Goal: Task Accomplishment & Management: Manage account settings

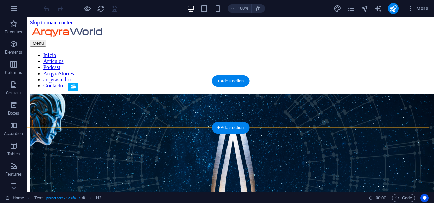
scroll to position [109, 0]
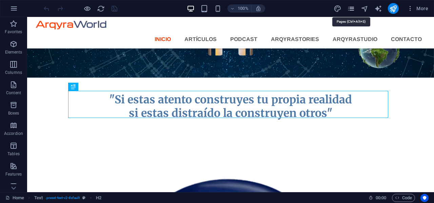
click at [350, 9] on icon "pages" at bounding box center [352, 9] width 8 height 8
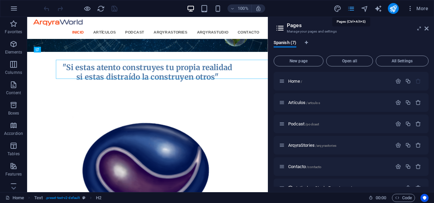
scroll to position [121, 0]
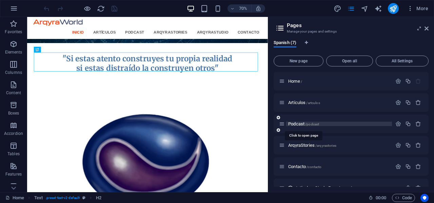
click at [303, 124] on span "Podcast /podcast" at bounding box center [303, 123] width 31 height 5
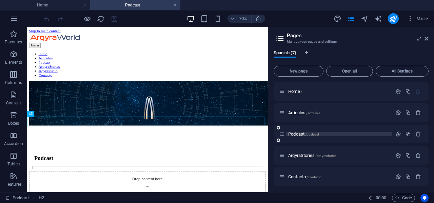
scroll to position [0, 0]
click at [427, 39] on icon at bounding box center [427, 38] width 4 height 5
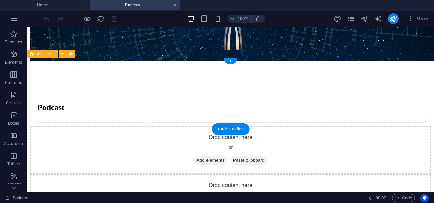
scroll to position [187, 0]
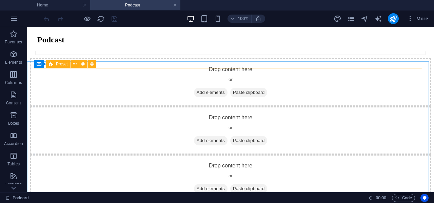
click at [59, 64] on span "Preset" at bounding box center [62, 64] width 12 height 4
select select "68b3cd3ecfa3ccad890174f7"
select select "createdAt_DESC"
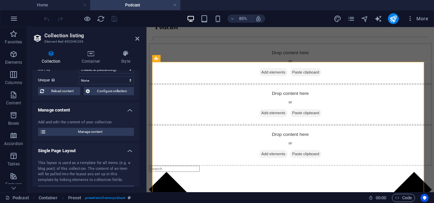
scroll to position [34, 0]
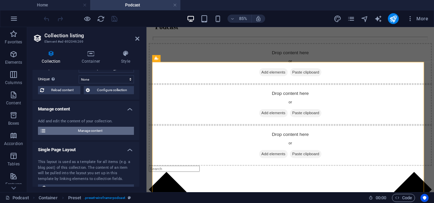
click at [96, 132] on span "Manage content" at bounding box center [90, 131] width 84 height 8
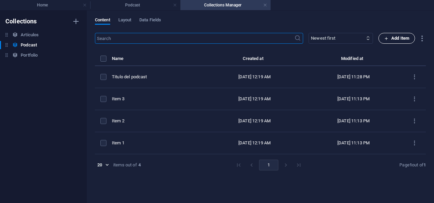
click at [404, 38] on span "Add Item" at bounding box center [396, 38] width 25 height 8
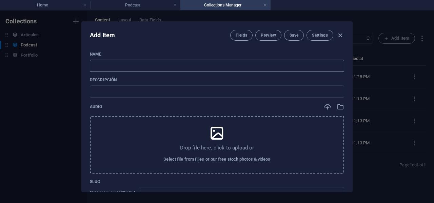
click at [251, 65] on input "text" at bounding box center [217, 66] width 255 height 12
type input "E"
type input "e"
type input "El"
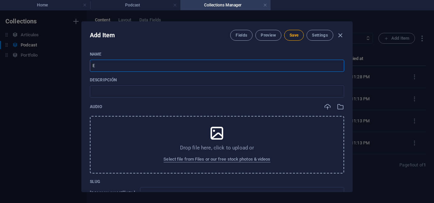
type input "el"
type input "El p"
type input "el-p"
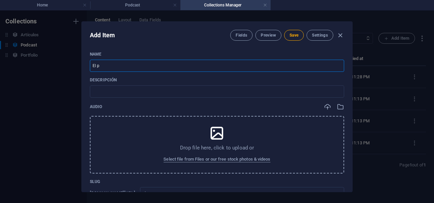
type input "El po"
type input "el-po"
type input "El pod"
type input "el-pod"
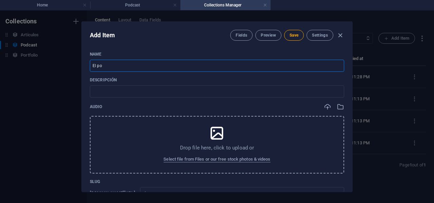
type input "el-pod"
type input "El pode"
type input "el-pode"
type input "El poder"
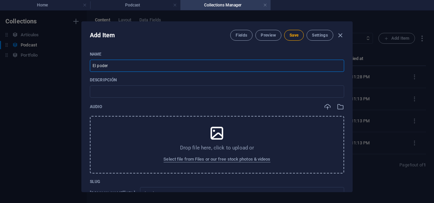
type input "el-poder"
type input "El poder d"
type input "el-poder-d"
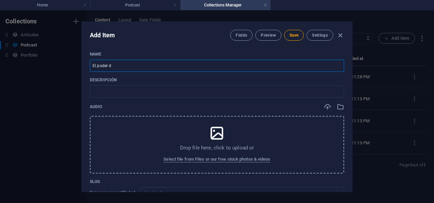
type input "El poder de"
type input "el-poder-de"
type input "El poder de l"
type input "el-poder-de-l"
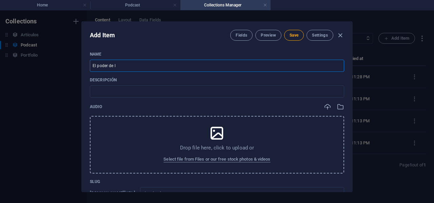
type input "el-poder-de-l"
type input "El poder de la"
type input "el-poder-de-la"
type input "El poder de la r"
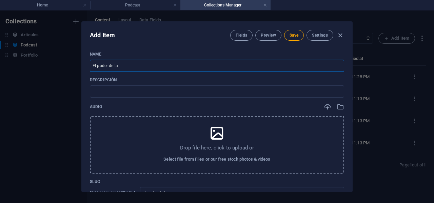
type input "el-poder-de-la-r"
type input "El poder de la re"
type input "el-poder-de-la-re"
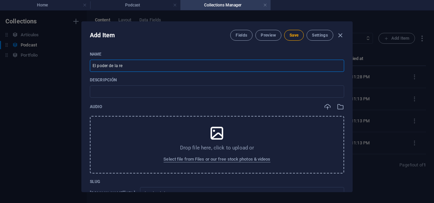
type input "El poder de la res"
type input "el-poder-de-la-res"
type input "El poder de la resp"
type input "el-poder-de-la-resp"
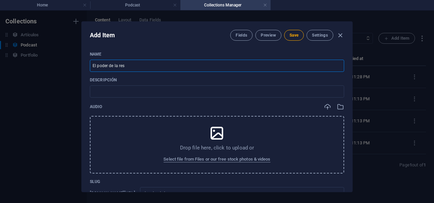
type input "el-poder-de-la-resp"
type input "El poder de la respi"
type input "el-poder-de-la-respi"
type input "El poder de la respit"
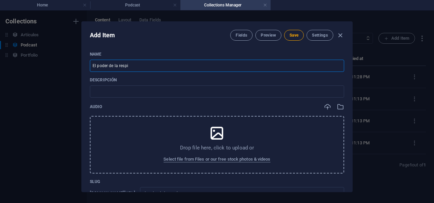
type input "el-poder-de-la-respit"
type input "El poder de la respi"
type input "el-poder-de-la-respi"
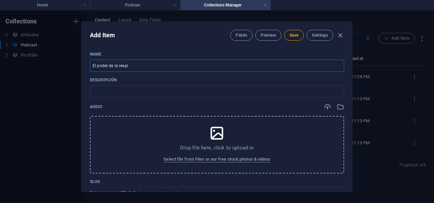
type input "El poder de la respir"
type input "el-poder-de-la-respir"
type input "El poder de la respira"
type input "el-poder-de-la-respira"
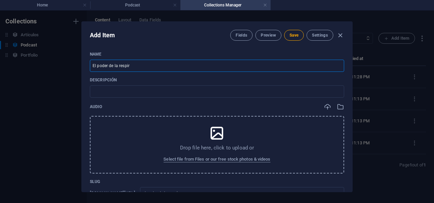
type input "el-poder-de-la-respira"
type input "El poder de la respirac"
type input "el-poder-de-la-respirac"
type input "El poder de la respiraci"
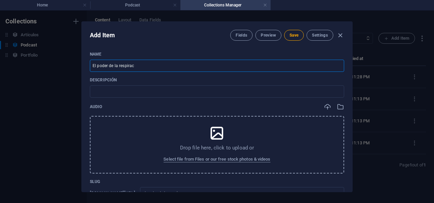
type input "el-poder-de-la-respiraci"
type input "El poder de la respiració"
type input "el-poder-de-la-respiracio"
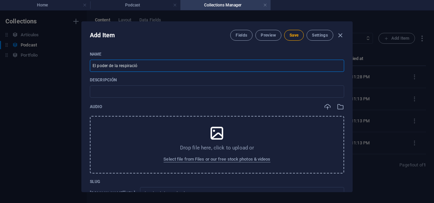
type input "El poder de la respiración"
type input "el-poder-de-la-respiracion"
type input "El poder de la respiración c"
type input "el-poder-de-la-respiracion-c"
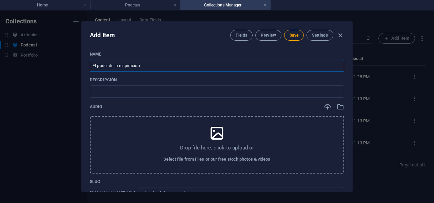
type input "el-poder-de-la-respiracion-c"
type input "El poder de la respiración co"
type input "el-poder-de-la-respiracion-co"
type input "El poder de la respiración con"
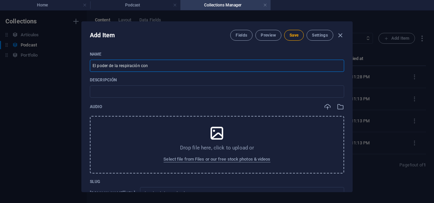
type input "el-poder-de-la-respiracion-con"
type input "El poder de la respiración cons"
type input "el-poder-de-la-respiracion-cons"
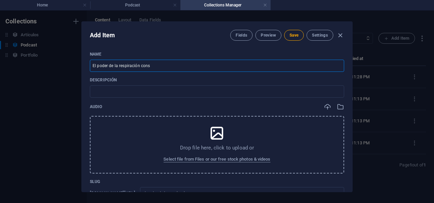
type input "El poder de la respiración consc"
type input "el-poder-de-la-respiracion-consc"
type input "El poder de la respiración consci"
type input "el-poder-de-la-respiracion-consci"
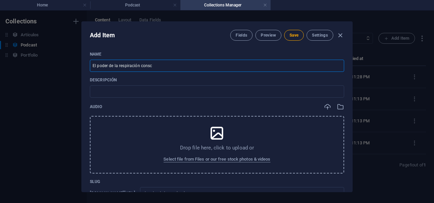
type input "el-poder-de-la-respiracion-consci"
type input "El poder de la respiración conscie"
type input "el-poder-de-la-respiracion-conscie"
type input "El poder de la respiración conscien"
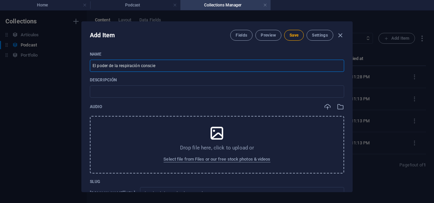
type input "el-poder-de-la-respiracion-conscien"
type input "El poder de la respiración conscient"
type input "el-poder-de-la-respiracion-conscient"
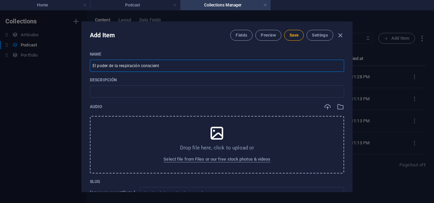
type input "El poder de la respiración consciente"
type input "el-poder-de-la-respiracion-consciente"
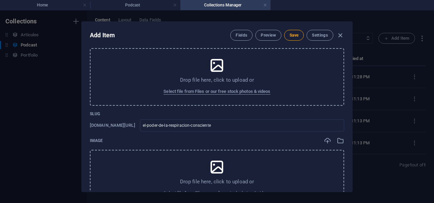
scroll to position [34, 0]
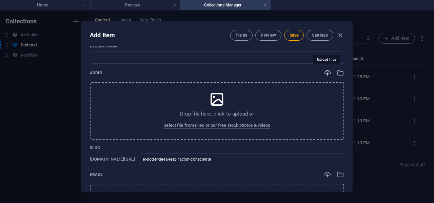
type input "El poder de la respiración consciente"
click at [327, 72] on icon "button" at bounding box center [327, 72] width 7 height 7
click at [326, 74] on icon "button" at bounding box center [327, 72] width 7 height 7
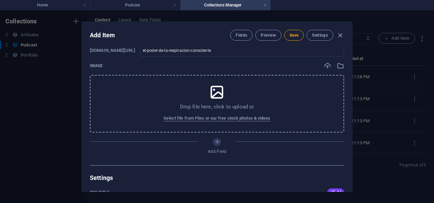
scroll to position [136, 0]
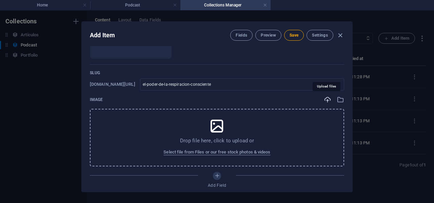
click at [325, 100] on icon "button" at bounding box center [327, 99] width 7 height 7
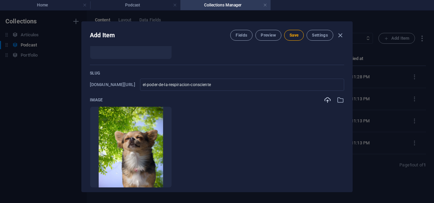
scroll to position [135, 0]
click at [291, 36] on span "Save" at bounding box center [294, 35] width 9 height 5
click at [342, 36] on icon "button" at bounding box center [341, 36] width 8 height 8
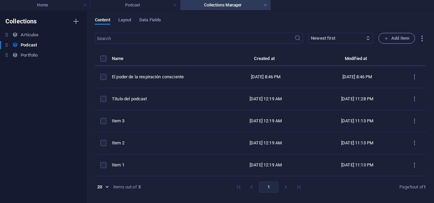
type input "el-poder-de-la-respiracion-consciente"
click at [142, 7] on h4 "Podcast" at bounding box center [135, 4] width 90 height 7
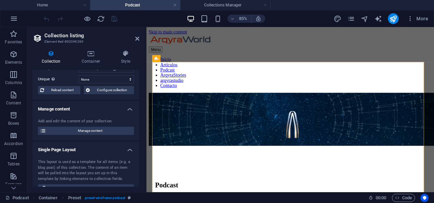
scroll to position [186, 0]
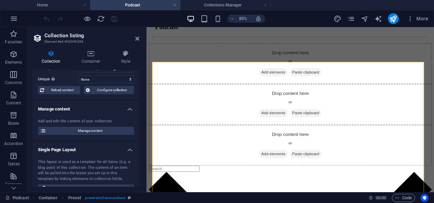
click at [135, 40] on header "Collection listing Element #ed-892046269" at bounding box center [86, 36] width 107 height 18
click at [137, 39] on icon at bounding box center [137, 38] width 4 height 5
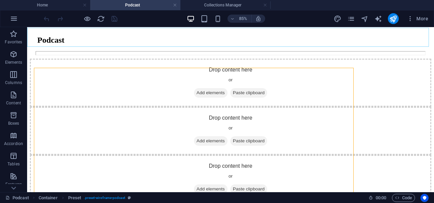
scroll to position [187, 0]
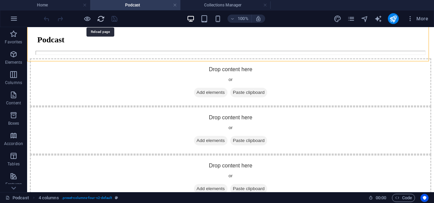
click at [101, 20] on icon "reload" at bounding box center [101, 19] width 8 height 8
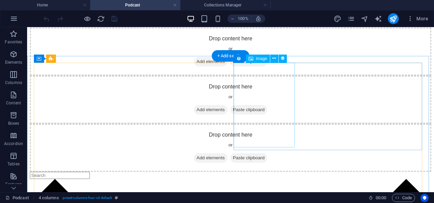
scroll to position [185, 0]
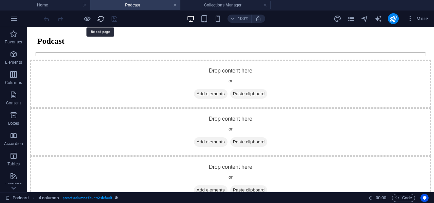
click at [102, 19] on icon "reload" at bounding box center [101, 19] width 8 height 8
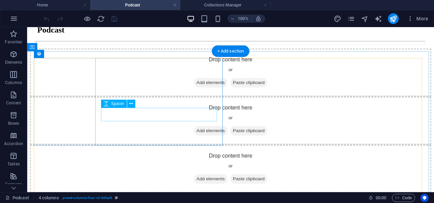
scroll to position [204, 0]
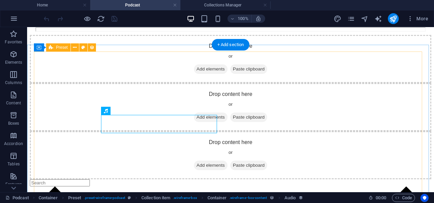
scroll to position [170, 0]
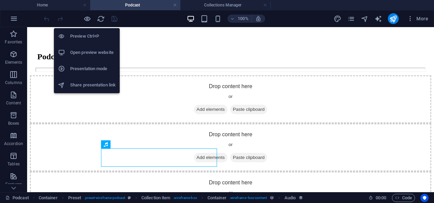
click at [89, 54] on h6 "Open preview website" at bounding box center [92, 53] width 45 height 8
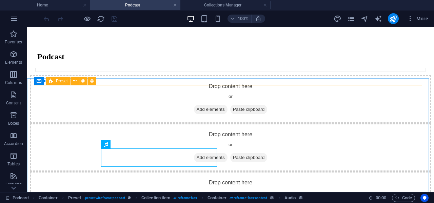
click at [63, 80] on span "Preset" at bounding box center [62, 81] width 12 height 4
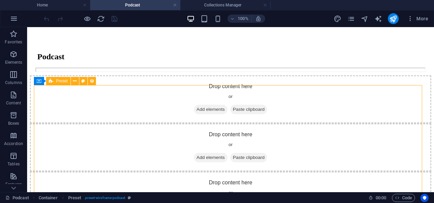
click at [63, 80] on span "Preset" at bounding box center [62, 81] width 12 height 4
select select "68b3cd3ecfa3ccad890174f7"
select select "createdAt_DESC"
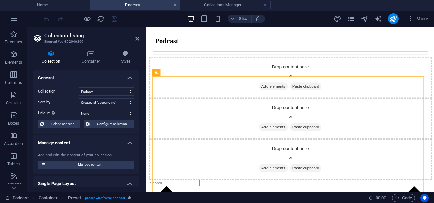
scroll to position [169, 0]
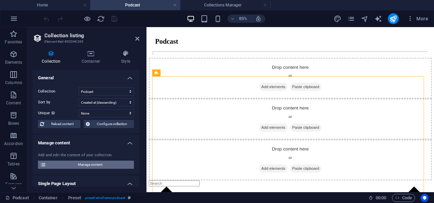
click at [92, 162] on span "Manage content" at bounding box center [90, 165] width 84 height 8
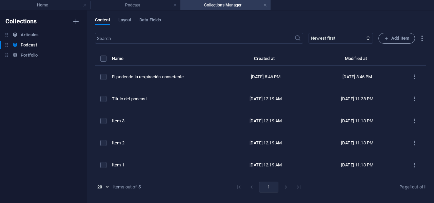
scroll to position [0, 0]
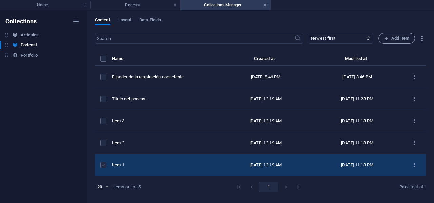
click at [104, 166] on label "items list" at bounding box center [103, 165] width 6 height 6
click at [0, 0] on input "items list" at bounding box center [0, 0] width 0 height 0
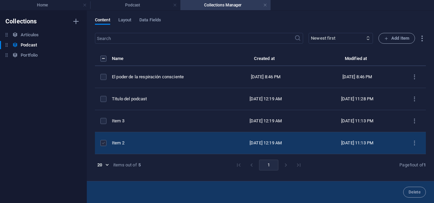
click at [105, 144] on label "items list" at bounding box center [103, 143] width 6 height 6
click at [0, 0] on input "items list" at bounding box center [0, 0] width 0 height 0
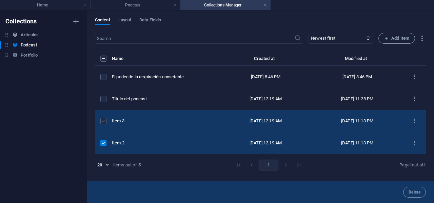
click at [104, 122] on label "items list" at bounding box center [103, 121] width 6 height 6
click at [0, 0] on input "items list" at bounding box center [0, 0] width 0 height 0
click at [412, 191] on span "Delete" at bounding box center [415, 192] width 12 height 4
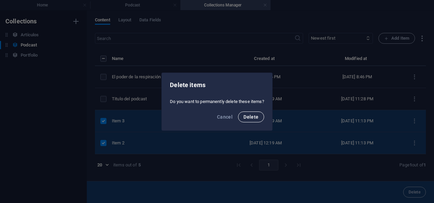
click at [249, 118] on span "Delete" at bounding box center [251, 116] width 15 height 5
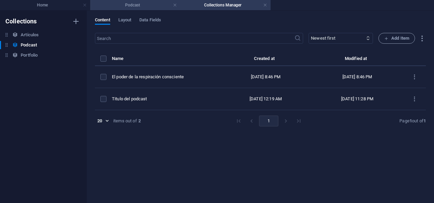
click at [128, 0] on li "Podcast" at bounding box center [135, 5] width 90 height 10
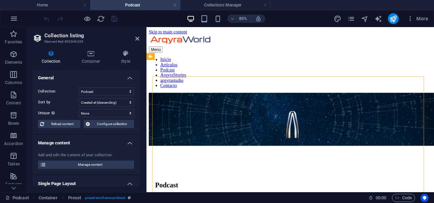
scroll to position [169, 0]
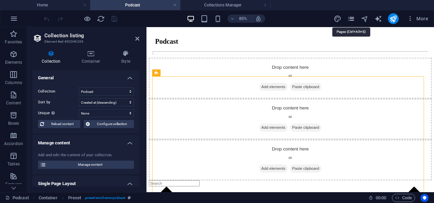
click at [353, 19] on icon "pages" at bounding box center [352, 19] width 8 height 8
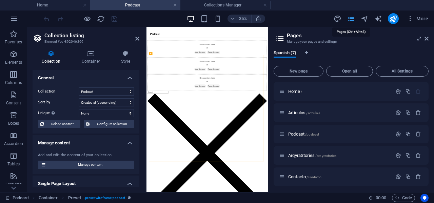
scroll to position [149, 0]
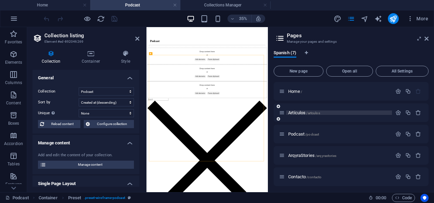
click at [311, 115] on span "/artculos" at bounding box center [313, 113] width 14 height 4
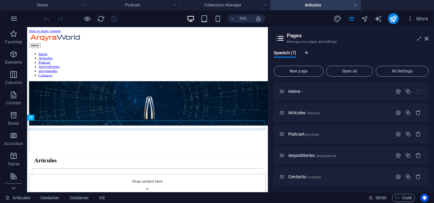
scroll to position [0, 0]
click at [427, 37] on icon at bounding box center [427, 38] width 4 height 5
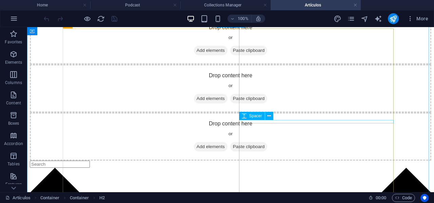
scroll to position [232, 0]
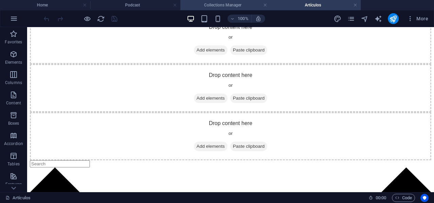
click at [237, 7] on h4 "Collections Manager" at bounding box center [226, 4] width 90 height 7
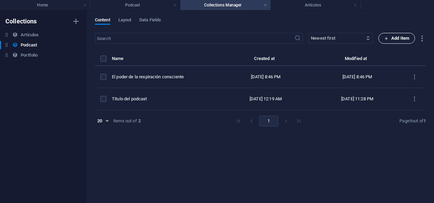
click at [394, 36] on span "Add Item" at bounding box center [396, 38] width 25 height 8
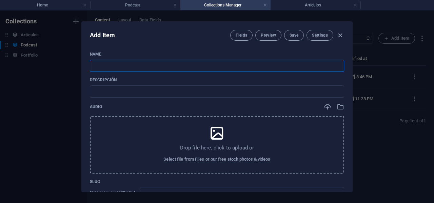
click at [263, 66] on input "text" at bounding box center [217, 66] width 255 height 12
type input "L"
type input "l"
type input "La"
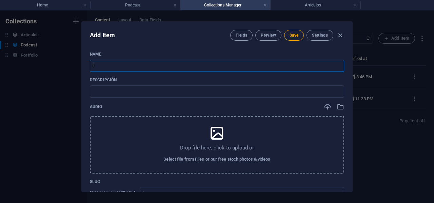
type input "la"
type input "Lan"
type input "lan"
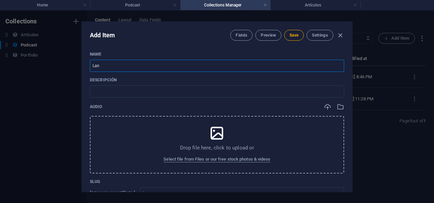
type input "Lana"
type input "lana"
type input "Lanar"
type input "lanar"
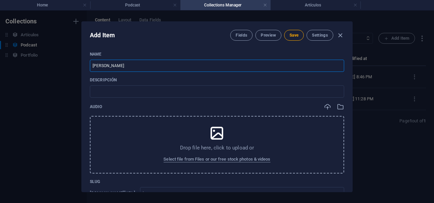
type input "lanar"
type input "Lanarr"
type input "lanarr"
type input "Lanarra"
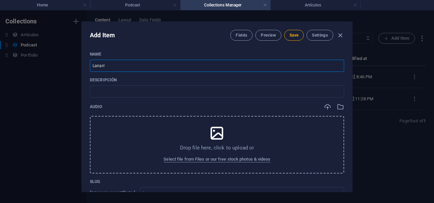
type input "lanarra"
type input "Lanarrat"
type input "lanarrat"
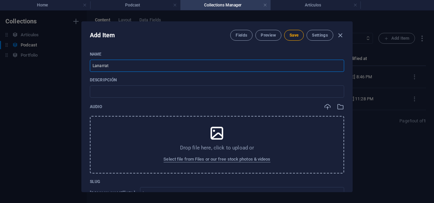
type input "Lanarrati"
type input "lanarrati"
type input "Lanarrativ"
type input "lanarrativ"
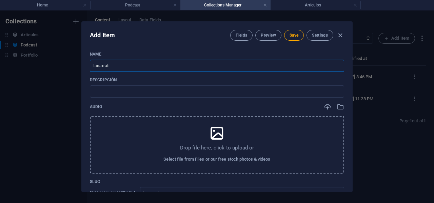
type input "lanarrativ"
type input "Lanarrativa"
type input "lanarrativa"
type input "Lanarrativa é"
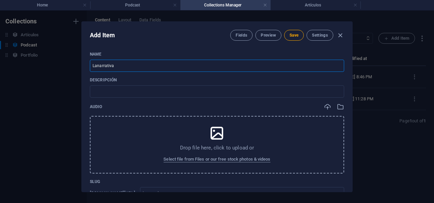
type input "lanarrativa-e"
type input "Lanarrativa ép"
type input "lanarrativa-ep"
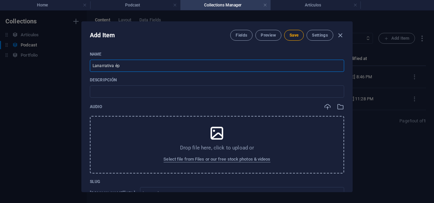
type input "Lanarrativa épi"
type input "lanarrativa-epi"
type input "Lanarrativa épic"
type input "lanarrativa-epic"
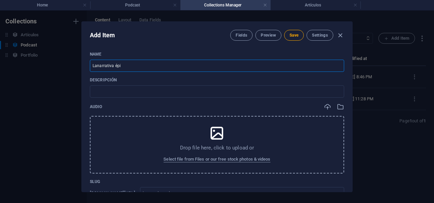
type input "lanarrativa-epic"
type input "Lanarrativa épica"
type input "lanarrativa-epica"
type input "La narrativa épica"
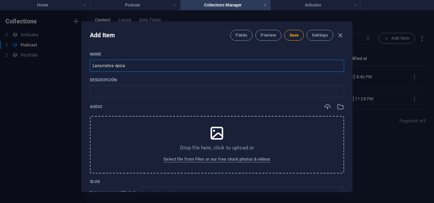
type input "la-narrativa-epica"
type input "La narrativa épica"
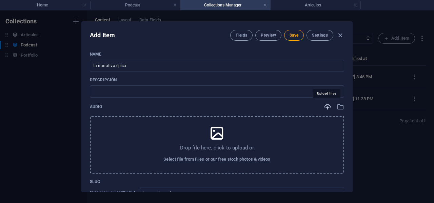
click at [324, 108] on icon "button" at bounding box center [327, 106] width 7 height 7
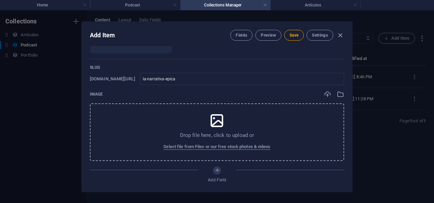
scroll to position [142, 0]
click at [328, 94] on icon "button" at bounding box center [327, 93] width 7 height 7
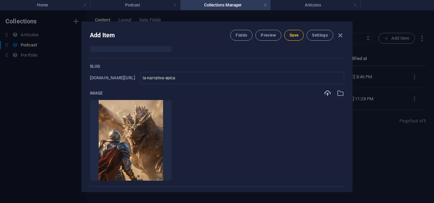
click at [292, 36] on span "Save" at bounding box center [294, 35] width 9 height 5
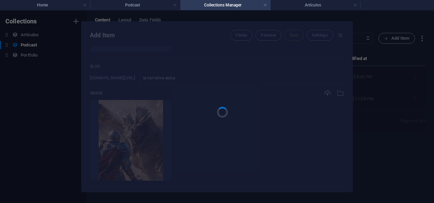
type input "la-narrativa-epica"
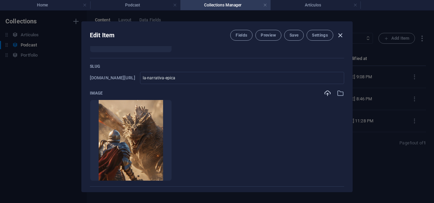
click at [340, 36] on icon "button" at bounding box center [341, 36] width 8 height 8
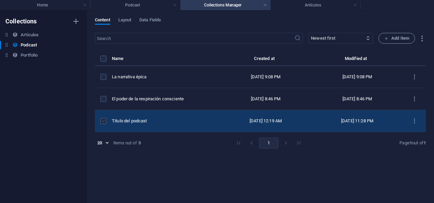
click at [105, 121] on label "items list" at bounding box center [103, 121] width 6 height 6
click at [0, 0] on input "items list" at bounding box center [0, 0] width 0 height 0
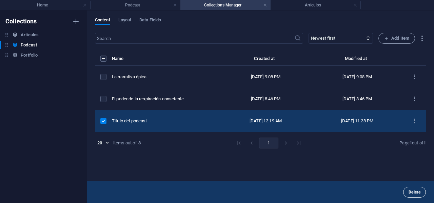
click at [419, 193] on span "Delete" at bounding box center [415, 192] width 12 height 4
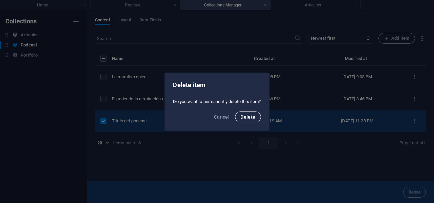
click at [248, 118] on span "Delete" at bounding box center [248, 116] width 15 height 5
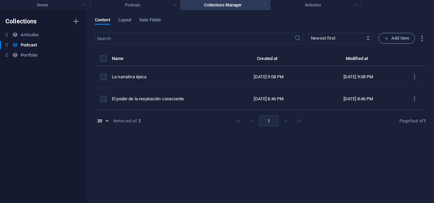
click at [265, 4] on link at bounding box center [265, 5] width 4 height 6
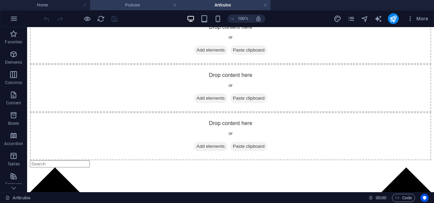
click at [154, 8] on h4 "Podcast" at bounding box center [135, 4] width 90 height 7
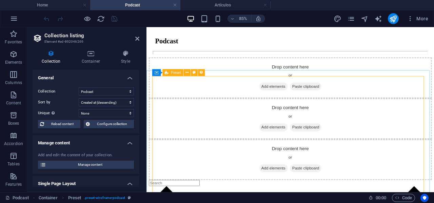
scroll to position [170, 0]
click at [99, 19] on icon "reload" at bounding box center [101, 19] width 8 height 8
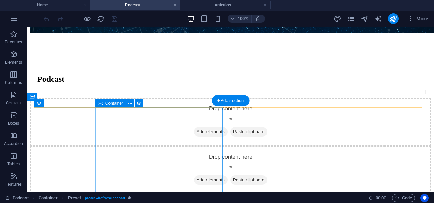
scroll to position [153, 0]
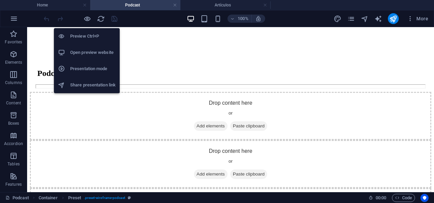
click at [84, 51] on h6 "Open preview website" at bounding box center [92, 53] width 45 height 8
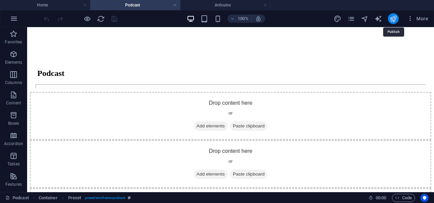
click at [392, 18] on icon "publish" at bounding box center [394, 19] width 8 height 8
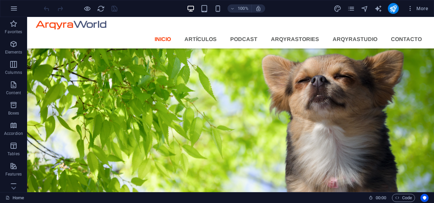
scroll to position [513, 0]
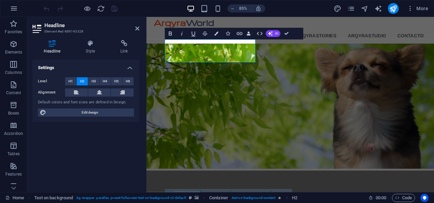
scroll to position [500, 0]
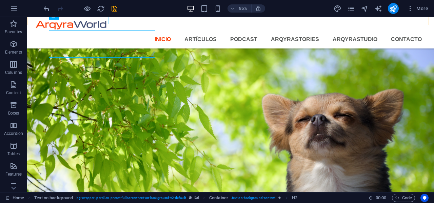
scroll to position [513, 0]
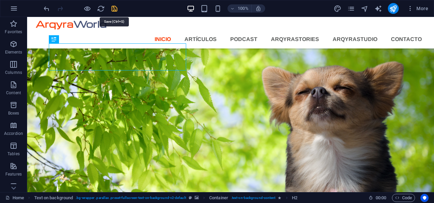
click at [113, 8] on icon "save" at bounding box center [115, 9] width 8 height 8
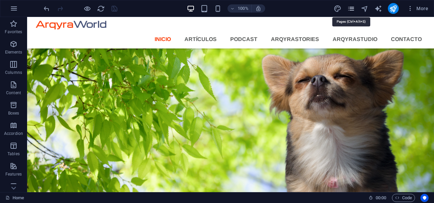
click at [353, 10] on icon "pages" at bounding box center [352, 9] width 8 height 8
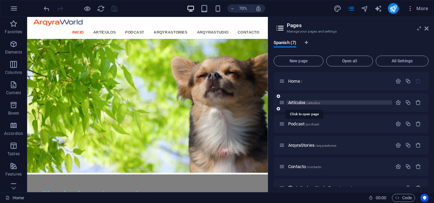
click at [313, 103] on span "/artculos" at bounding box center [313, 103] width 14 height 4
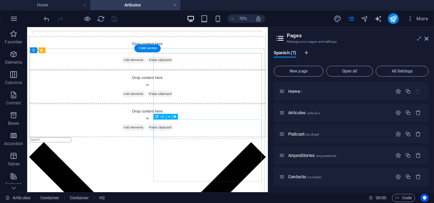
scroll to position [170, 0]
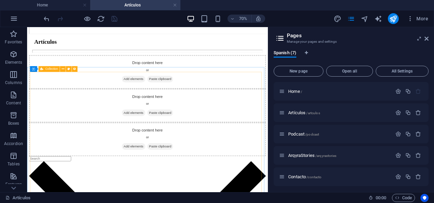
click at [50, 69] on span "Collection" at bounding box center [51, 69] width 13 height 3
select select "columns.publishing_date_DESC"
select select "columns.status"
select select "columns.publishing_date"
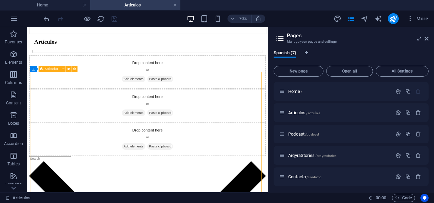
select select "past"
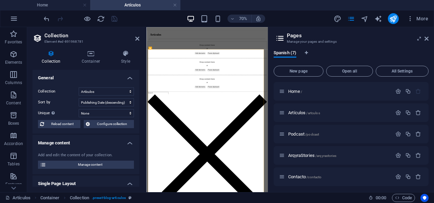
scroll to position [170, 0]
click at [427, 39] on icon at bounding box center [427, 38] width 4 height 5
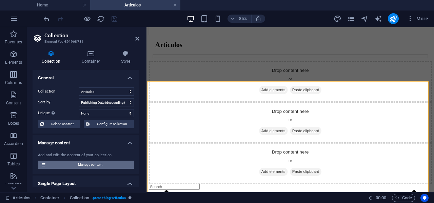
click at [87, 166] on span "Manage content" at bounding box center [90, 165] width 84 height 8
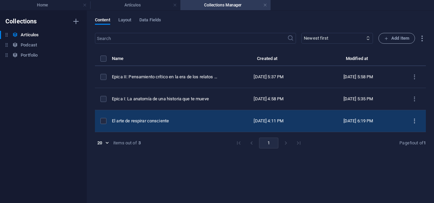
click at [416, 122] on icon "items list" at bounding box center [415, 121] width 6 height 6
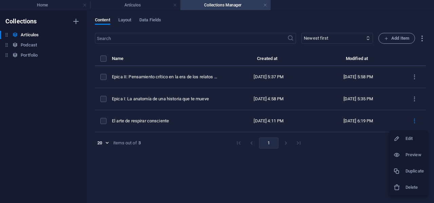
click at [410, 137] on h6 "Edit" at bounding box center [415, 139] width 18 height 8
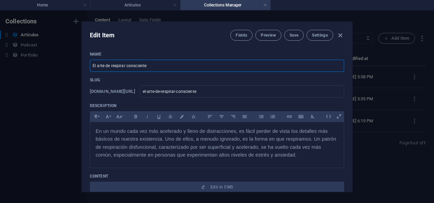
click at [104, 62] on input "El arte de respirar consciente" at bounding box center [217, 66] width 255 height 12
click at [162, 69] on input "El poder de respirar consciente" at bounding box center [217, 66] width 255 height 12
type input "El poder de respirar consciente"
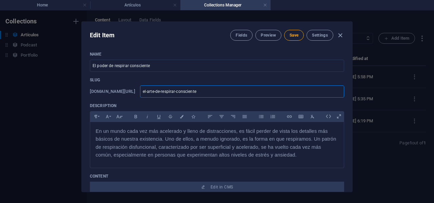
click at [234, 95] on input "el-arte-de-respirar-consciente" at bounding box center [242, 92] width 204 height 12
type input "el-art-de-respirar-consciente"
type input "el-ar-de-respirar-consciente"
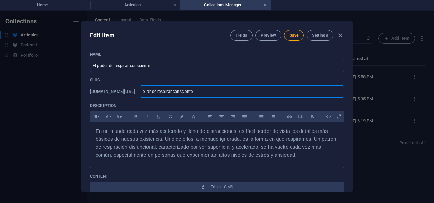
type input "el-a-de-respirar-consciente"
type input "el--de-respirar-consciente"
type input "el-p-de-respirar-consciente"
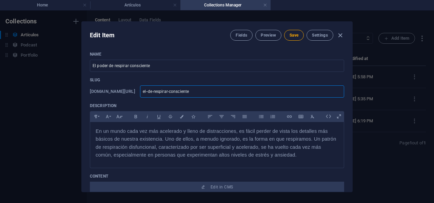
type input "el-p-de-respirar-consciente"
type input "el-po-de-respirar-consciente"
type input "el-pod-de-respirar-consciente"
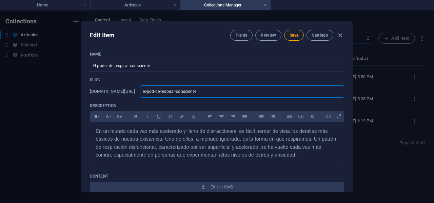
type input "el-pode-de-respirar-consciente"
type input "el-poder-de-respirar-consciente"
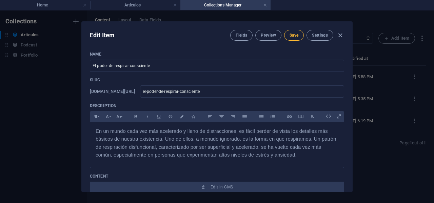
click at [293, 37] on span "Save" at bounding box center [294, 35] width 9 height 5
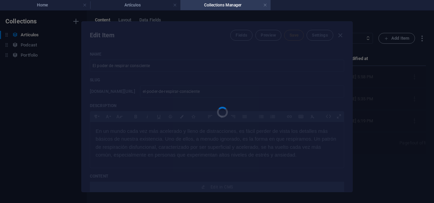
type input "el-poder-de-respirar-consciente"
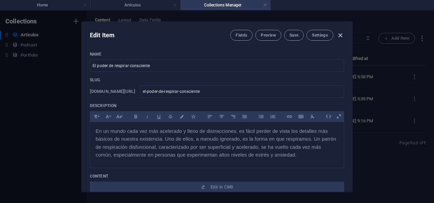
click at [339, 36] on icon "button" at bounding box center [341, 36] width 8 height 8
type input "2025-09-02"
type input "el-poder-de-respirar-consciente"
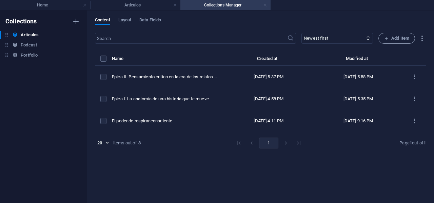
click at [265, 6] on link at bounding box center [265, 5] width 4 height 6
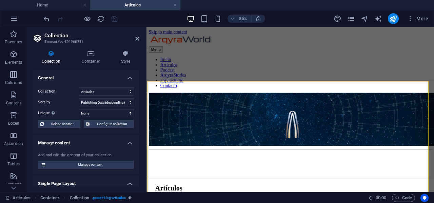
scroll to position [169, 0]
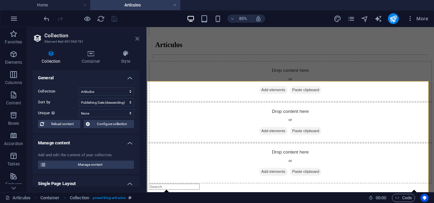
click at [136, 37] on icon at bounding box center [137, 38] width 4 height 5
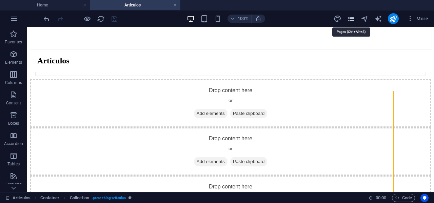
click at [351, 17] on icon "pages" at bounding box center [352, 19] width 8 height 8
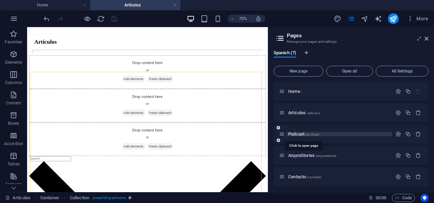
click at [298, 134] on span "Podcast /podcast" at bounding box center [303, 134] width 31 height 5
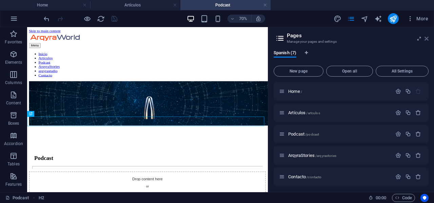
scroll to position [0, 0]
click at [427, 38] on icon at bounding box center [427, 38] width 4 height 5
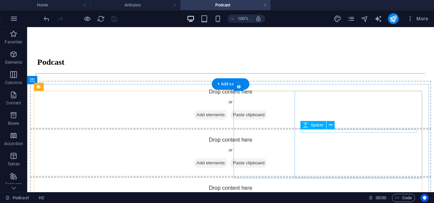
scroll to position [165, 0]
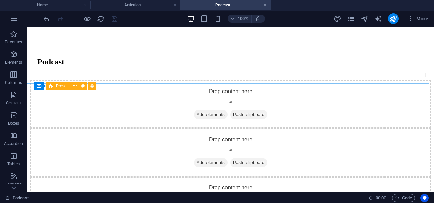
click at [55, 86] on div "Preset" at bounding box center [58, 86] width 24 height 8
select select "68b3cd3ecfa3ccad890174f7"
select select "createdAt_DESC"
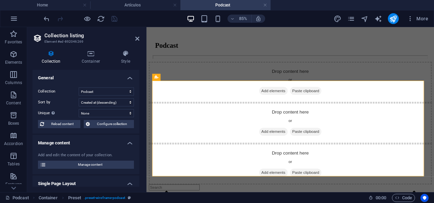
scroll to position [164, 0]
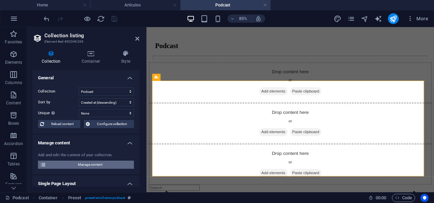
click at [81, 164] on span "Manage content" at bounding box center [90, 165] width 84 height 8
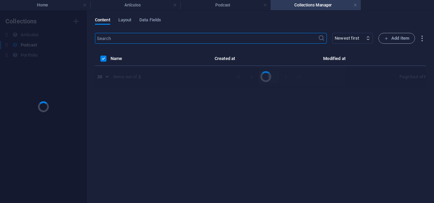
scroll to position [0, 0]
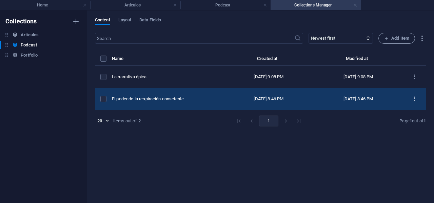
click at [416, 99] on icon "items list" at bounding box center [415, 99] width 6 height 6
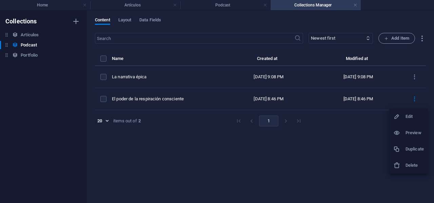
click at [409, 118] on h6 "Edit" at bounding box center [415, 117] width 18 height 8
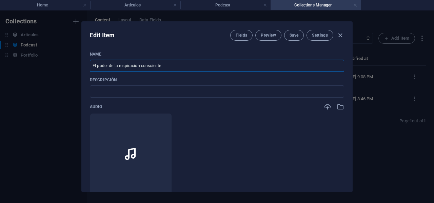
click at [172, 67] on input "El poder de la respiración consciente" at bounding box center [217, 66] width 255 height 12
type input "El poder de respirar consciente"
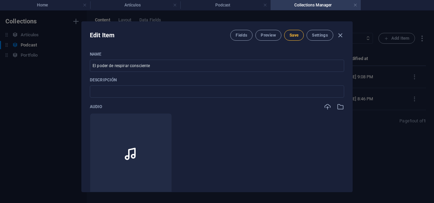
click at [291, 37] on span "Save" at bounding box center [294, 35] width 9 height 5
click at [343, 35] on icon "button" at bounding box center [341, 36] width 8 height 8
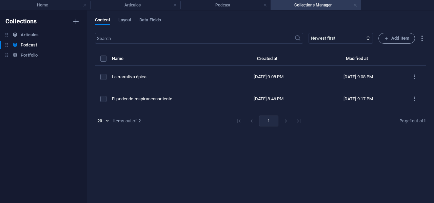
type input "el-poder-de-la-respiracion-consciente"
click at [355, 6] on link at bounding box center [356, 5] width 4 height 6
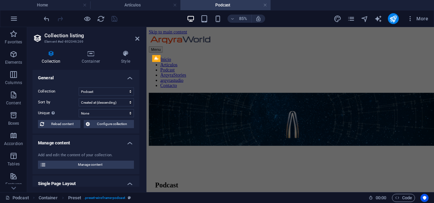
scroll to position [164, 0]
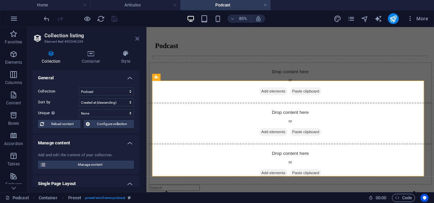
click at [137, 40] on icon at bounding box center [137, 38] width 4 height 5
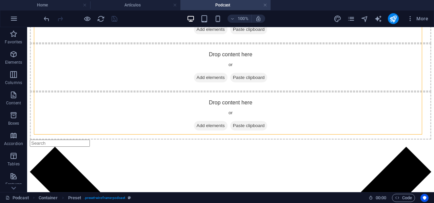
scroll to position [262, 0]
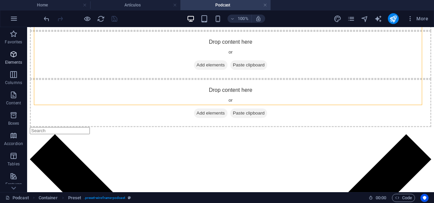
click at [12, 55] on icon "button" at bounding box center [14, 54] width 8 height 8
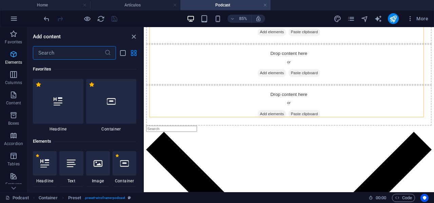
scroll to position [72, 0]
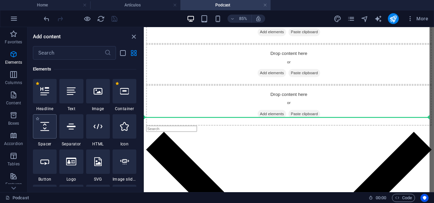
select select "px"
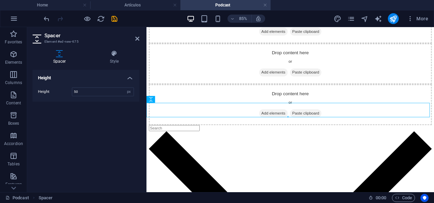
scroll to position [251, 0]
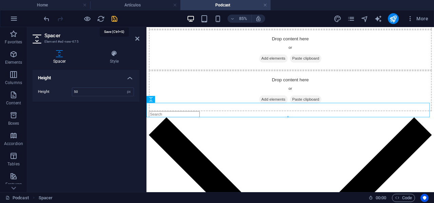
click at [113, 17] on icon "save" at bounding box center [115, 19] width 8 height 8
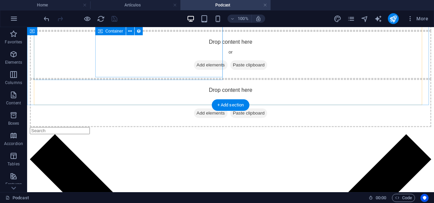
scroll to position [228, 0]
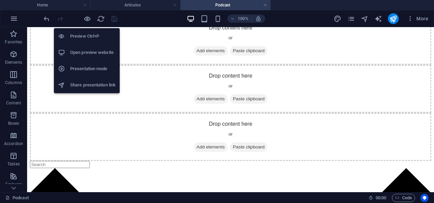
click at [88, 52] on h6 "Open preview website" at bounding box center [92, 53] width 45 height 8
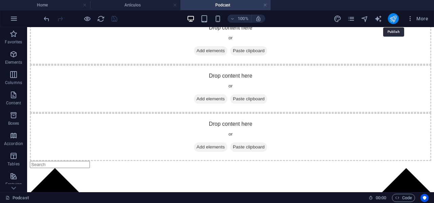
click at [394, 18] on icon "publish" at bounding box center [394, 19] width 8 height 8
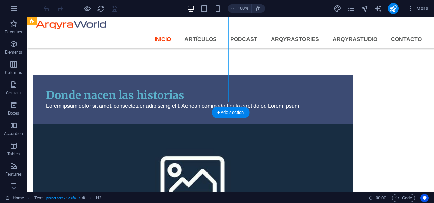
scroll to position [823, 0]
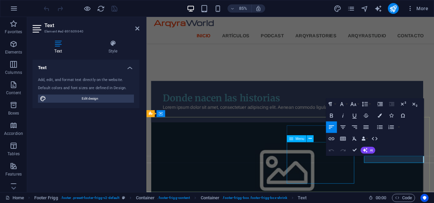
scroll to position [804, 0]
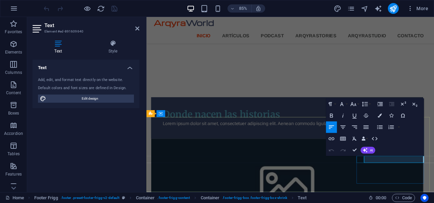
drag, startPoint x: 430, startPoint y: 184, endPoint x: 398, endPoint y: 183, distance: 32.3
click at [332, 139] on icon "button" at bounding box center [332, 139] width 6 height 3
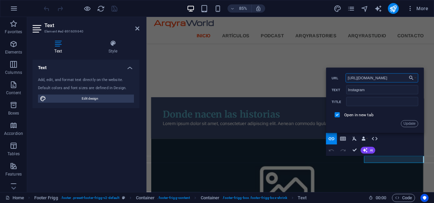
type input "https://www.instagram.com/arqyra"
click at [412, 124] on button "Update" at bounding box center [409, 124] width 17 height 7
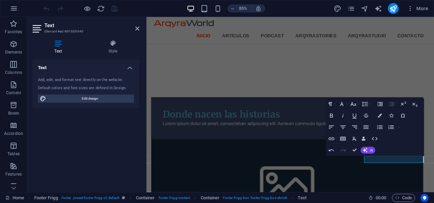
click at [83, 186] on div "Text Add, edit, and format text directly on the website. Default colors and fon…" at bounding box center [86, 123] width 107 height 127
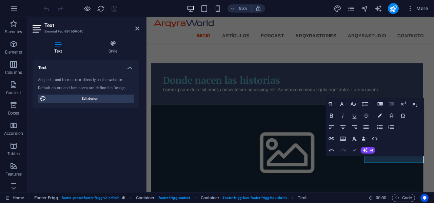
scroll to position [792, 0]
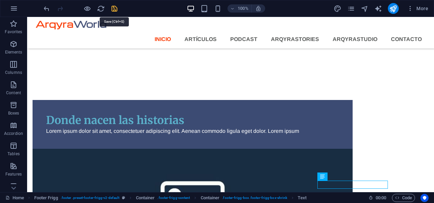
click at [113, 8] on icon "save" at bounding box center [115, 9] width 8 height 8
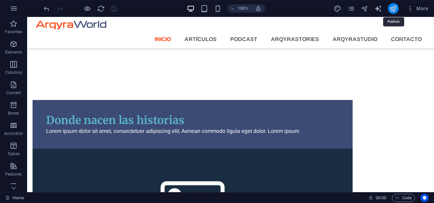
click at [396, 10] on icon "publish" at bounding box center [394, 9] width 8 height 8
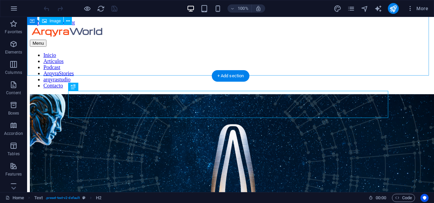
scroll to position [109, 0]
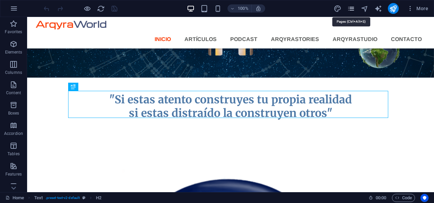
click at [354, 8] on icon "pages" at bounding box center [352, 9] width 8 height 8
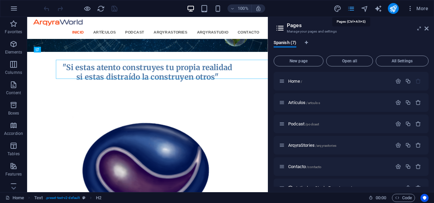
scroll to position [121, 0]
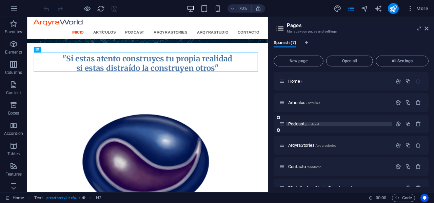
click at [316, 124] on span "/podcast" at bounding box center [312, 125] width 14 height 4
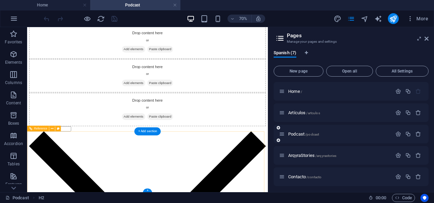
scroll to position [210, 0]
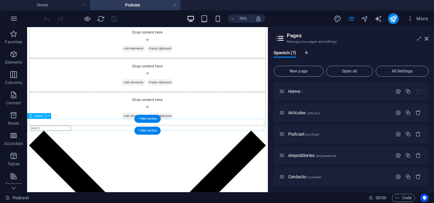
click at [429, 40] on icon at bounding box center [427, 38] width 4 height 5
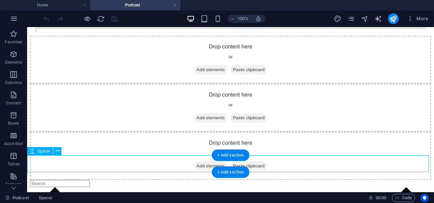
select select "px"
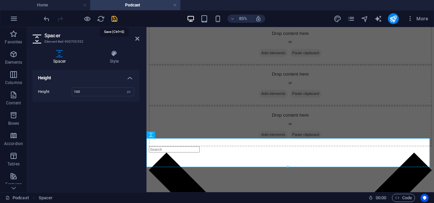
type input "100"
click at [116, 21] on icon "save" at bounding box center [115, 19] width 8 height 8
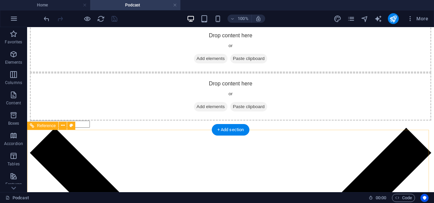
scroll to position [269, 0]
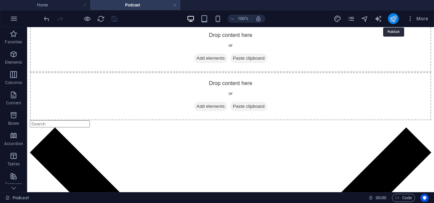
click at [393, 17] on icon "publish" at bounding box center [394, 19] width 8 height 8
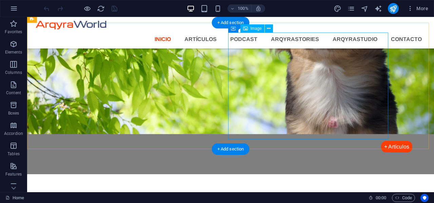
scroll to position [788, 0]
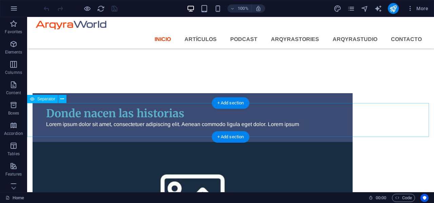
select select "%"
select select "px"
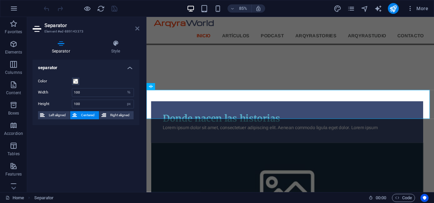
click at [138, 28] on icon at bounding box center [137, 28] width 4 height 5
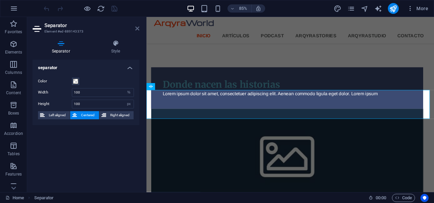
scroll to position [788, 0]
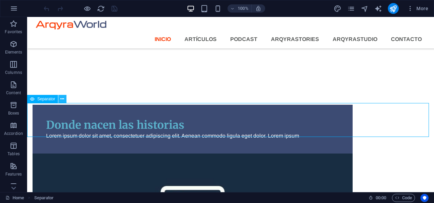
click at [61, 99] on icon at bounding box center [62, 99] width 4 height 7
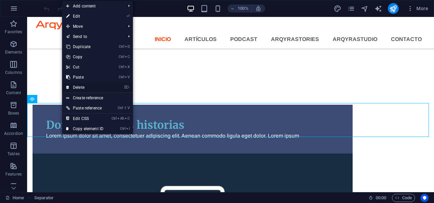
click at [79, 87] on link "⌦ Delete" at bounding box center [84, 87] width 45 height 10
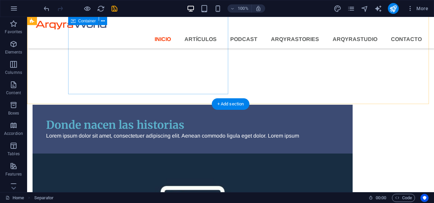
scroll to position [784, 0]
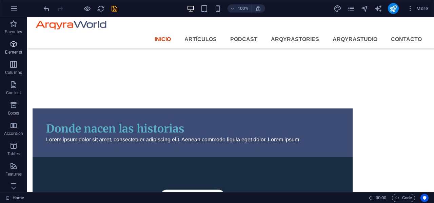
click at [10, 41] on icon "button" at bounding box center [14, 44] width 8 height 8
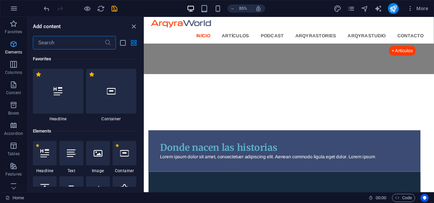
scroll to position [72, 0]
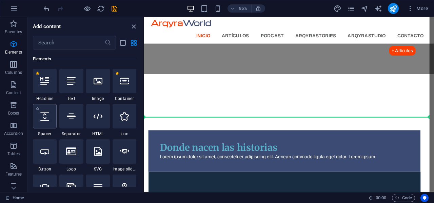
select select "px"
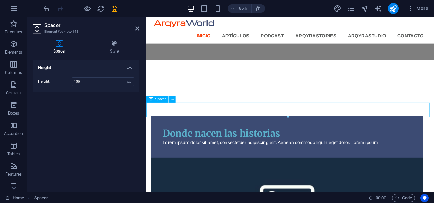
scroll to position [799, 0]
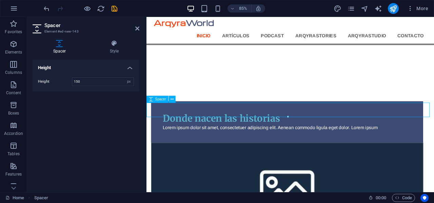
type input "150"
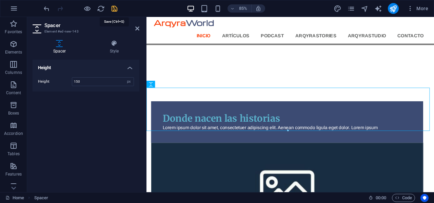
click at [115, 8] on icon "save" at bounding box center [115, 9] width 8 height 8
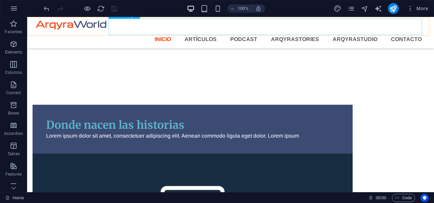
scroll to position [550, 0]
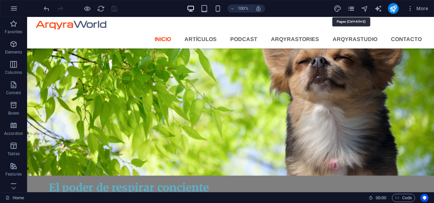
click at [351, 8] on icon "pages" at bounding box center [352, 9] width 8 height 8
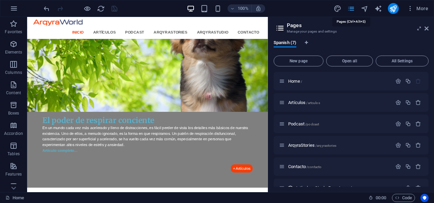
scroll to position [563, 0]
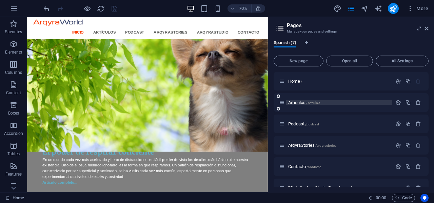
click at [311, 103] on span "/artculos" at bounding box center [313, 103] width 14 height 4
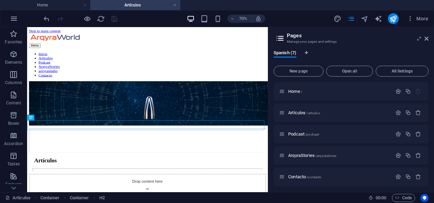
scroll to position [0, 0]
click at [427, 37] on icon at bounding box center [427, 38] width 4 height 5
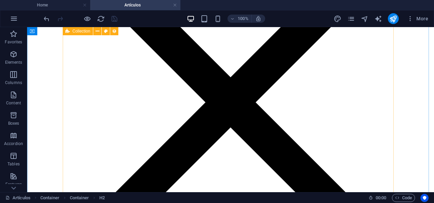
scroll to position [577, 0]
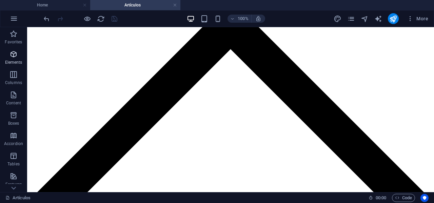
click at [15, 57] on icon "button" at bounding box center [14, 54] width 8 height 8
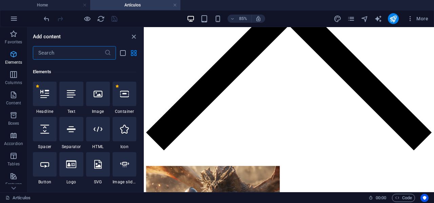
scroll to position [72, 0]
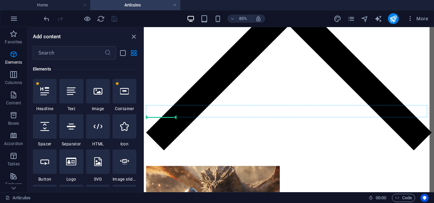
select select "px"
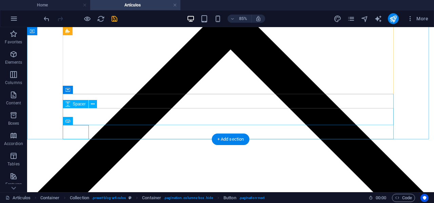
scroll to position [577, 0]
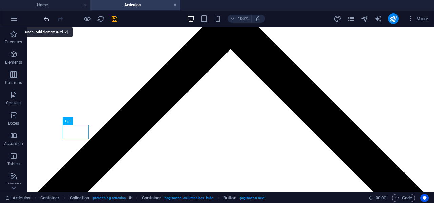
click at [44, 19] on icon "undo" at bounding box center [47, 19] width 8 height 8
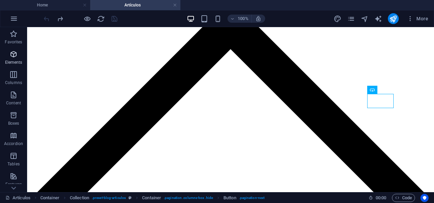
click at [13, 55] on icon "button" at bounding box center [14, 54] width 8 height 8
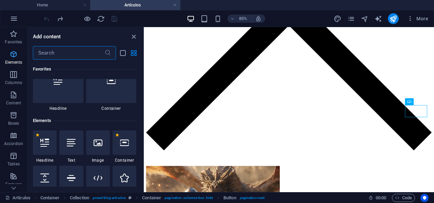
scroll to position [72, 0]
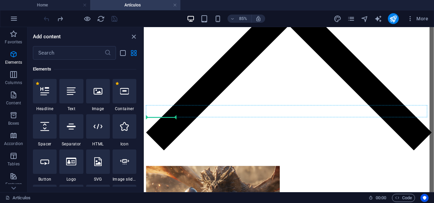
select select "px"
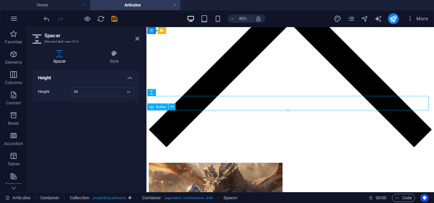
scroll to position [577, 0]
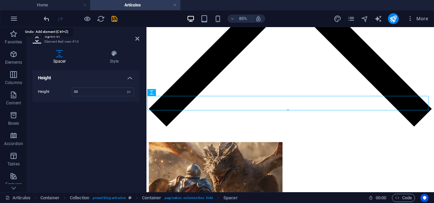
click at [48, 20] on icon "undo" at bounding box center [47, 19] width 8 height 8
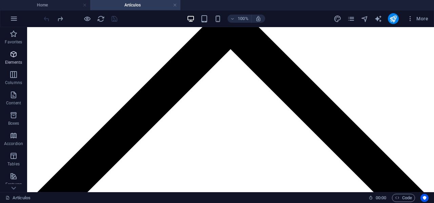
click at [20, 58] on span "Elements" at bounding box center [13, 58] width 27 height 16
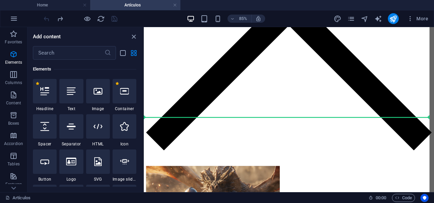
scroll to position [568, 0]
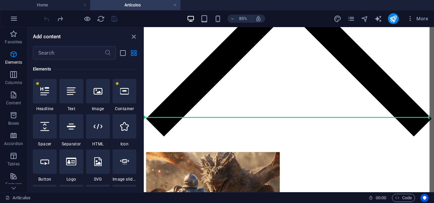
select select "px"
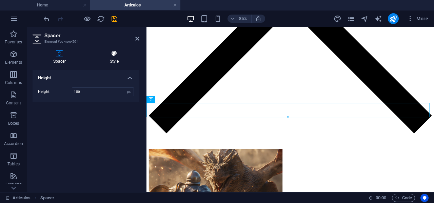
scroll to position [577, 0]
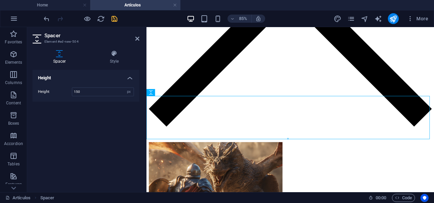
type input "150"
click at [113, 19] on icon "save" at bounding box center [115, 19] width 8 height 8
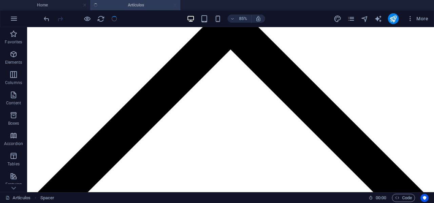
scroll to position [577, 0]
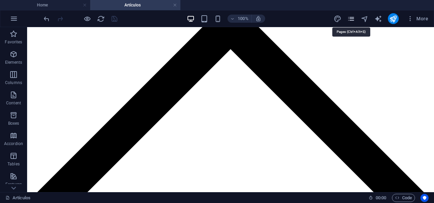
click at [353, 19] on icon "pages" at bounding box center [352, 19] width 8 height 8
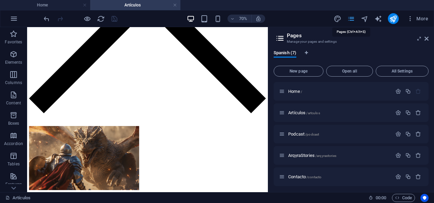
scroll to position [562, 0]
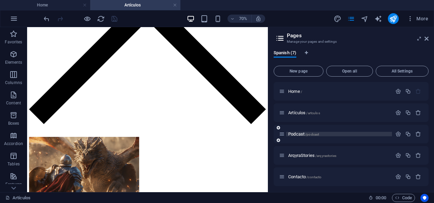
click at [306, 136] on span "/podcast" at bounding box center [312, 135] width 14 height 4
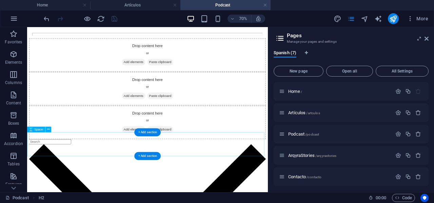
scroll to position [227, 0]
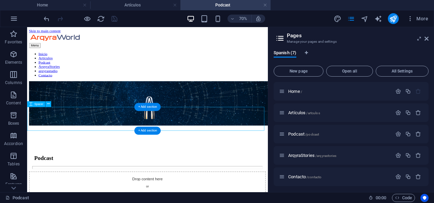
select select "px"
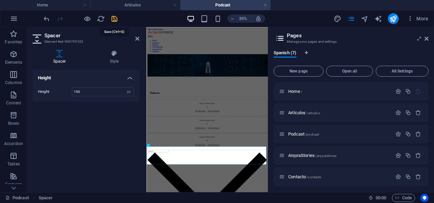
type input "150"
click at [114, 21] on icon "save" at bounding box center [115, 19] width 8 height 8
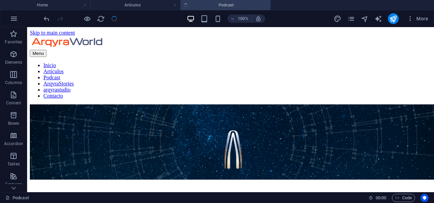
scroll to position [268, 0]
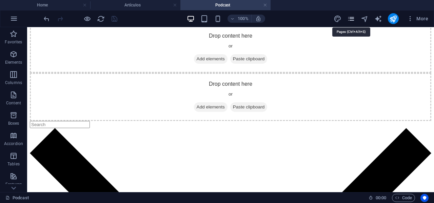
click at [354, 19] on icon "pages" at bounding box center [352, 19] width 8 height 8
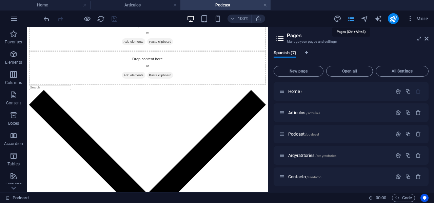
scroll to position [244, 0]
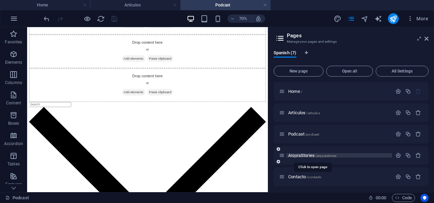
click at [303, 156] on span "ArqyraStories /arqyrastories" at bounding box center [312, 155] width 48 height 5
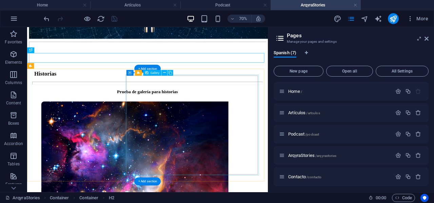
scroll to position [169, 0]
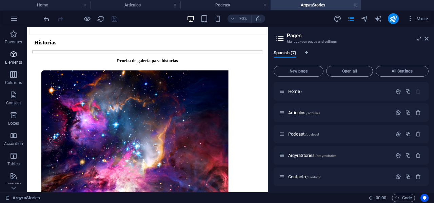
click at [11, 56] on icon "button" at bounding box center [14, 54] width 8 height 8
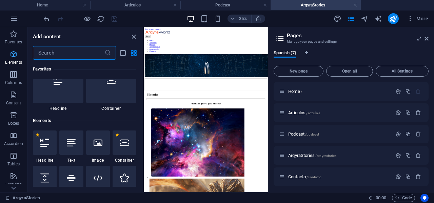
scroll to position [72, 0]
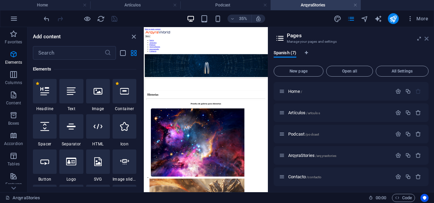
click at [427, 36] on icon at bounding box center [427, 38] width 4 height 5
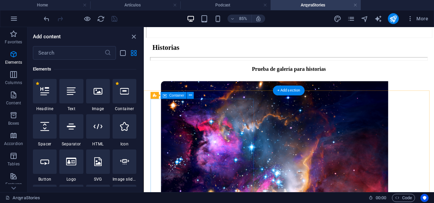
scroll to position [170, 0]
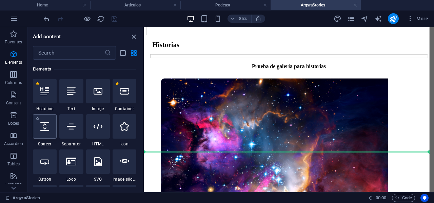
select select "px"
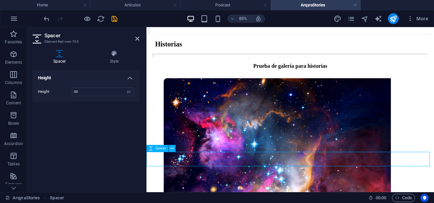
scroll to position [169, 0]
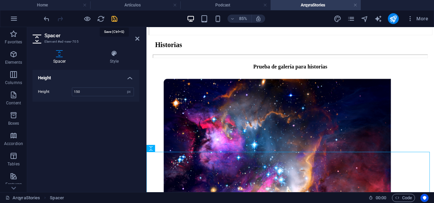
type input "150"
click at [113, 19] on icon "save" at bounding box center [115, 19] width 8 height 8
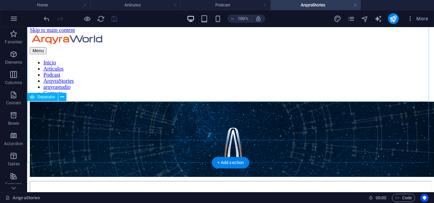
scroll to position [0, 0]
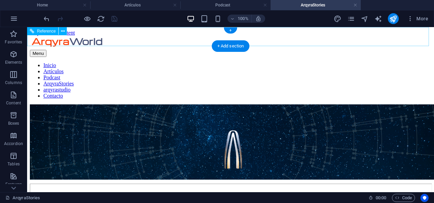
click at [399, 62] on nav "Inicio Artículos Podcast ArqyraStories arqyrastudio Contacto" at bounding box center [231, 80] width 402 height 37
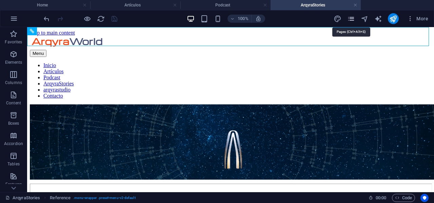
click at [355, 20] on icon "pages" at bounding box center [352, 19] width 8 height 8
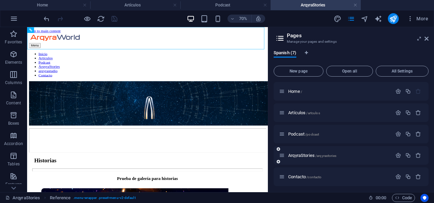
scroll to position [33, 0]
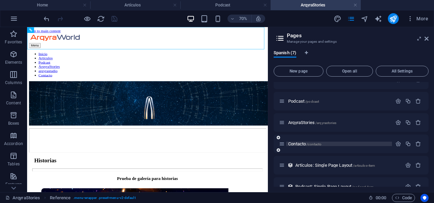
click at [311, 144] on span "/contacto" at bounding box center [314, 145] width 15 height 4
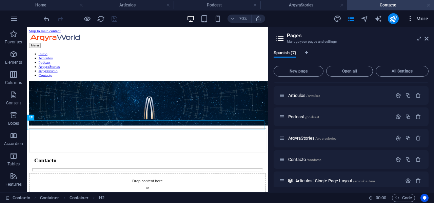
scroll to position [0, 0]
click at [427, 38] on icon at bounding box center [427, 38] width 4 height 5
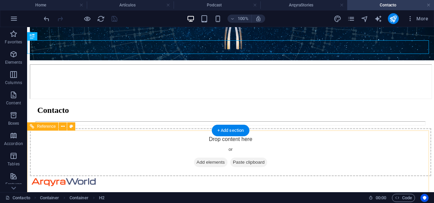
scroll to position [121, 0]
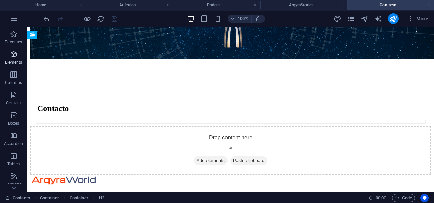
click at [12, 57] on icon "button" at bounding box center [14, 54] width 8 height 8
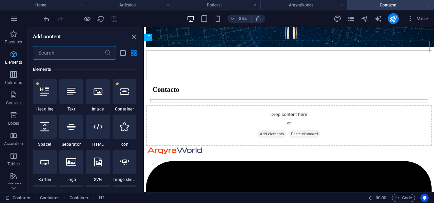
scroll to position [72, 0]
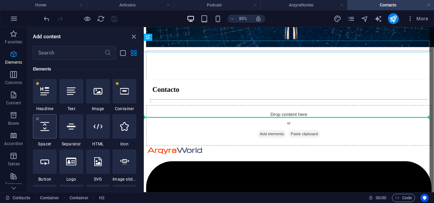
select select "px"
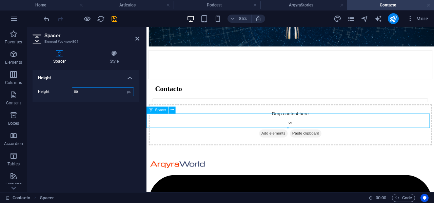
scroll to position [121, 0]
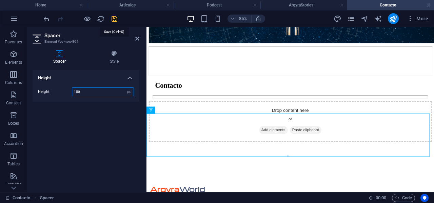
type input "150"
click at [114, 19] on icon "save" at bounding box center [115, 19] width 8 height 8
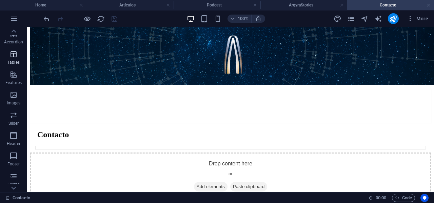
scroll to position [136, 0]
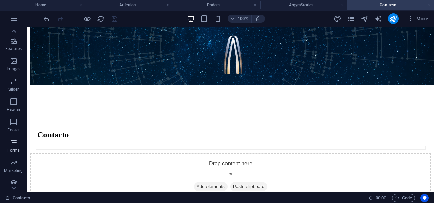
click at [11, 147] on span "Forms" at bounding box center [13, 146] width 27 height 16
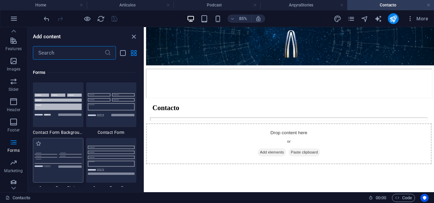
scroll to position [4955, 0]
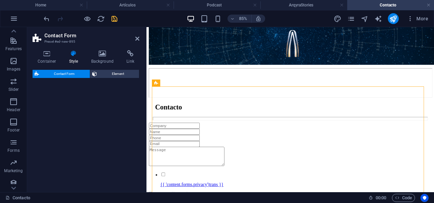
select select "rem"
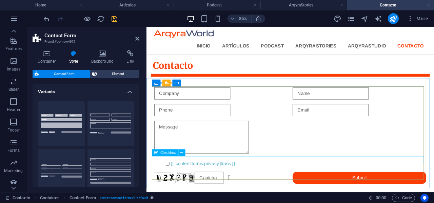
scroll to position [129, 0]
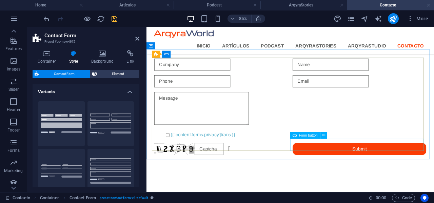
click at [353, 164] on div "Submit" at bounding box center [397, 171] width 157 height 14
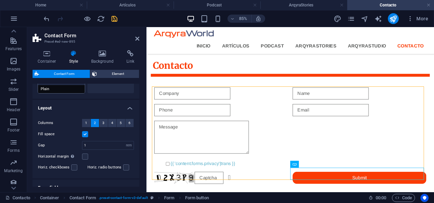
scroll to position [102, 0]
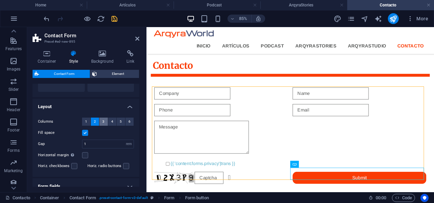
click at [103, 123] on span "3" at bounding box center [103, 122] width 2 height 8
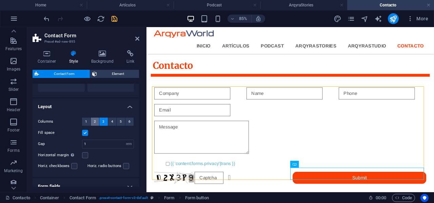
click at [94, 124] on span "2" at bounding box center [95, 122] width 2 height 8
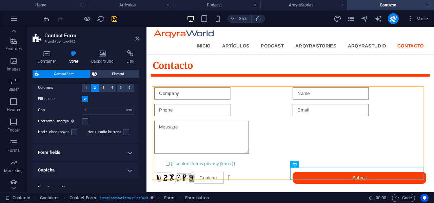
scroll to position [154, 0]
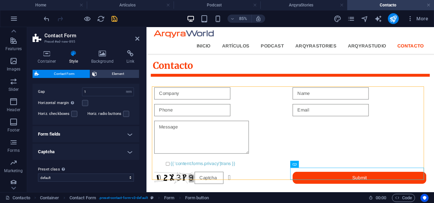
click at [100, 135] on h4 "Form fields" at bounding box center [86, 134] width 107 height 16
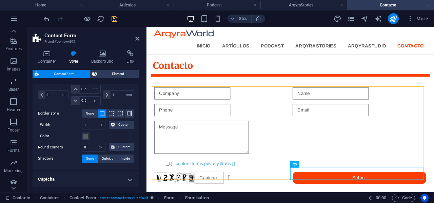
scroll to position [322, 0]
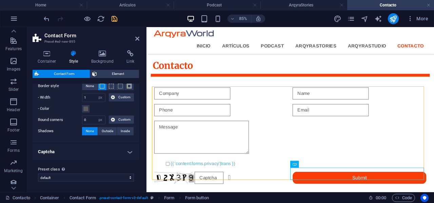
click at [107, 150] on h4 "Captcha" at bounding box center [86, 152] width 107 height 16
click at [107, 150] on h4 "Captcha" at bounding box center [86, 150] width 107 height 12
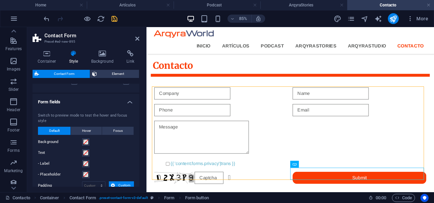
scroll to position [118, 0]
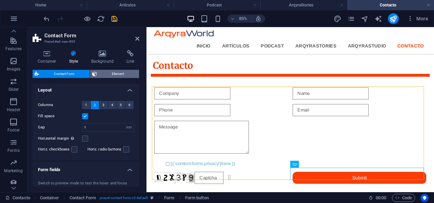
click at [110, 71] on span "Element" at bounding box center [118, 74] width 38 height 8
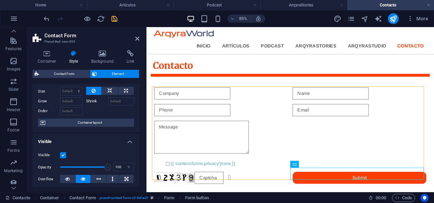
scroll to position [20, 0]
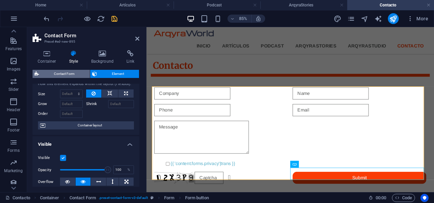
click at [59, 73] on span "Contact Form" at bounding box center [64, 74] width 47 height 8
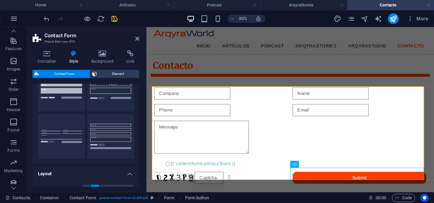
scroll to position [0, 0]
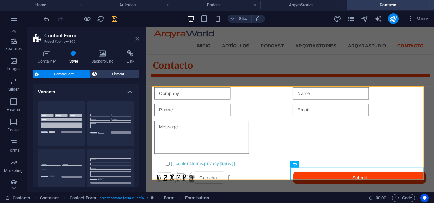
click at [136, 39] on icon at bounding box center [137, 38] width 4 height 5
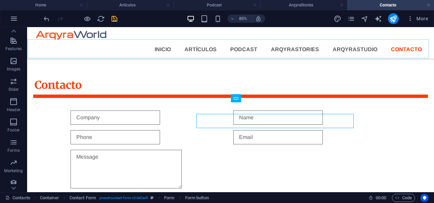
scroll to position [185, 0]
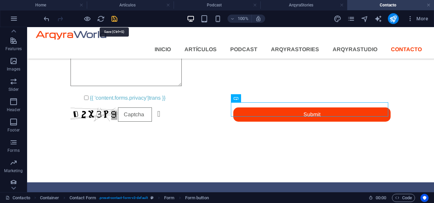
click at [113, 19] on icon "save" at bounding box center [115, 19] width 8 height 8
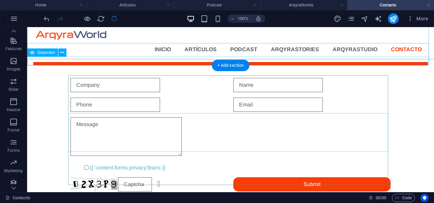
scroll to position [109, 0]
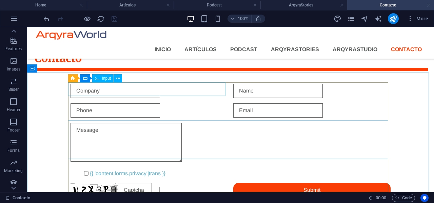
click at [104, 78] on span "Input" at bounding box center [106, 78] width 9 height 4
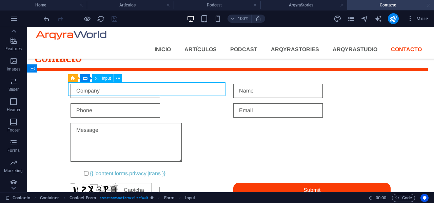
click at [104, 78] on span "Input" at bounding box center [106, 78] width 9 height 4
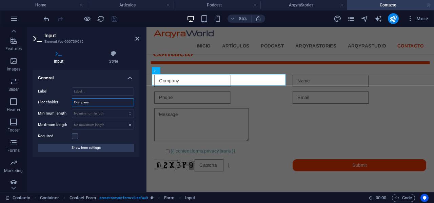
click at [93, 105] on input "Company" at bounding box center [103, 102] width 62 height 8
type input "C"
type input "Nombre"
click at [99, 159] on div "General Label Placeholder Nombre Minimum length No minimum length chars Maximum…" at bounding box center [86, 128] width 107 height 117
click at [114, 18] on icon "save" at bounding box center [115, 19] width 8 height 8
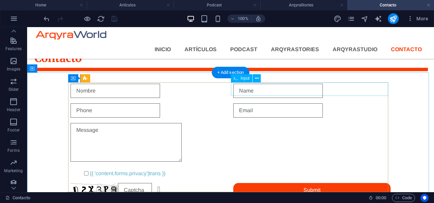
click at [263, 91] on div at bounding box center [311, 91] width 157 height 14
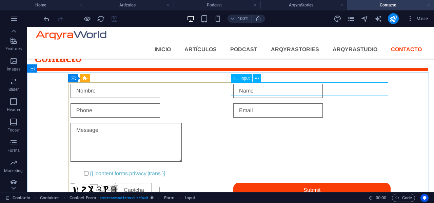
click at [244, 80] on span "Input" at bounding box center [245, 78] width 9 height 4
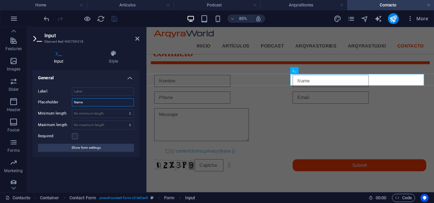
click at [90, 101] on input "Name" at bounding box center [103, 102] width 62 height 8
type input "N"
type input "Apellido"
click at [74, 135] on label at bounding box center [75, 136] width 6 height 6
click at [0, 0] on input "Required" at bounding box center [0, 0] width 0 height 0
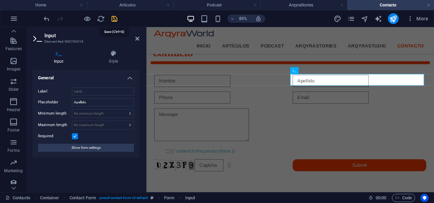
click at [117, 16] on icon "save" at bounding box center [115, 19] width 8 height 8
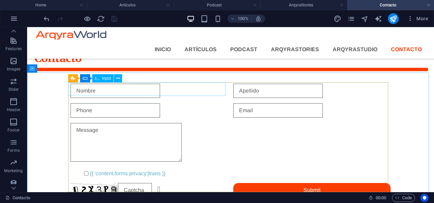
click at [102, 79] on span "Input" at bounding box center [106, 78] width 9 height 4
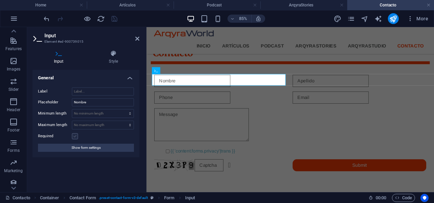
click at [74, 136] on label at bounding box center [75, 136] width 6 height 6
click at [0, 0] on input "Required" at bounding box center [0, 0] width 0 height 0
click at [116, 20] on icon "save" at bounding box center [115, 19] width 8 height 8
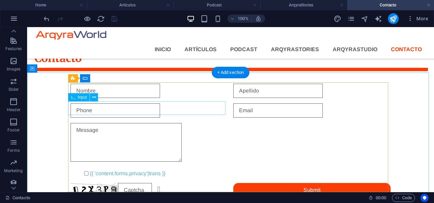
click at [132, 108] on div at bounding box center [149, 111] width 157 height 14
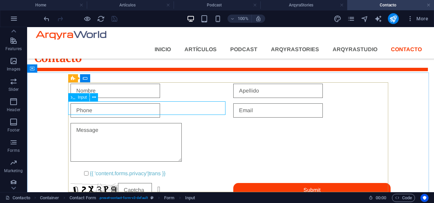
click at [81, 98] on span "Input" at bounding box center [82, 97] width 9 height 4
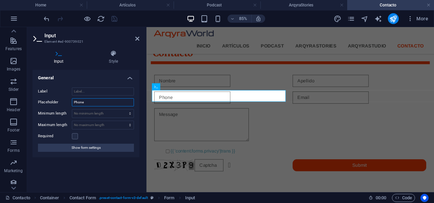
click at [95, 105] on input "Phone" at bounding box center [103, 102] width 62 height 8
type input "P"
click at [79, 104] on input "Telefono (opcional)" at bounding box center [103, 102] width 62 height 8
type input "Teléfono (opcional)"
click at [118, 19] on span "save" at bounding box center [114, 19] width 8 height 8
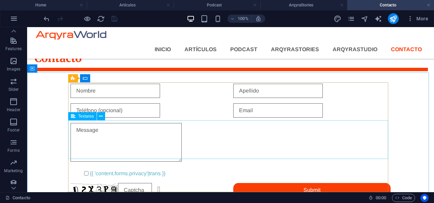
click at [82, 116] on span "Textarea" at bounding box center [86, 116] width 16 height 4
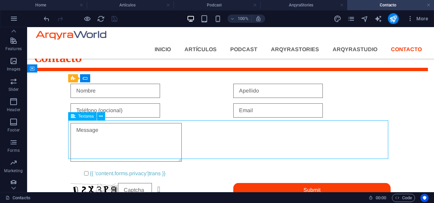
click at [82, 116] on span "Textarea" at bounding box center [86, 116] width 16 height 4
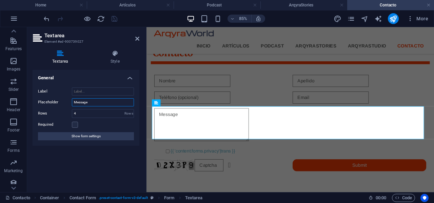
click at [94, 102] on input "Message" at bounding box center [103, 102] width 62 height 8
type input "M"
type input "Mensaje"
click at [113, 19] on icon "save" at bounding box center [115, 19] width 8 height 8
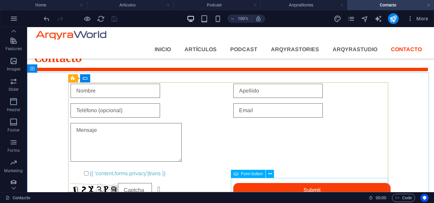
click at [246, 174] on span "Form button" at bounding box center [252, 174] width 22 height 4
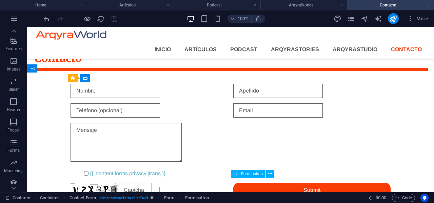
click at [246, 174] on span "Form button" at bounding box center [252, 174] width 22 height 4
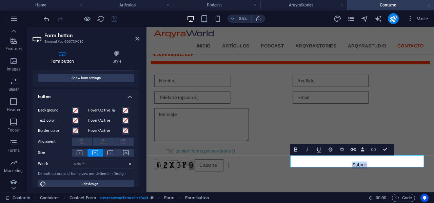
scroll to position [32, 0]
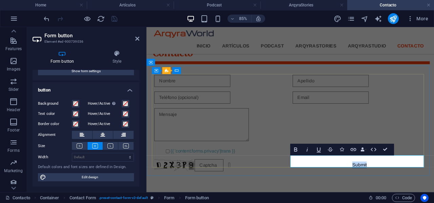
click at [396, 184] on button "Submit" at bounding box center [397, 190] width 157 height 14
type button "Submit"
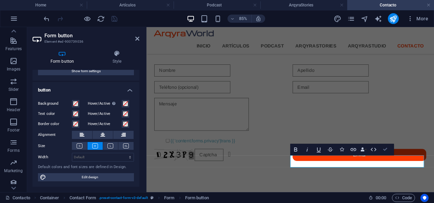
scroll to position [109, 0]
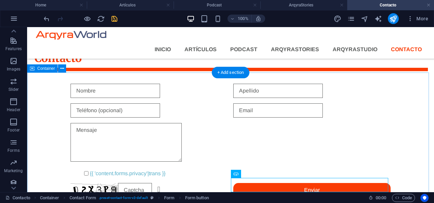
click at [418, 142] on div "{{ 'content.forms.privacy'|trans }} Unreadable? Regenerate Enviar" at bounding box center [230, 140] width 407 height 133
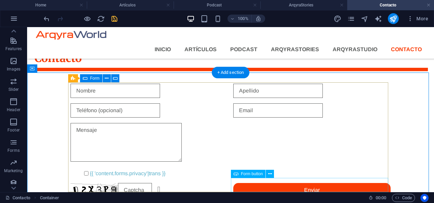
click at [255, 183] on div "Enviar" at bounding box center [311, 190] width 157 height 14
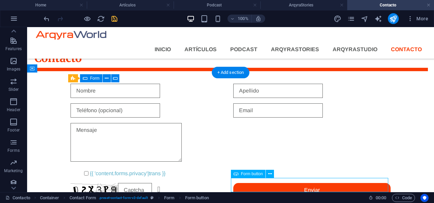
click at [255, 183] on div "Enviar" at bounding box center [311, 190] width 157 height 14
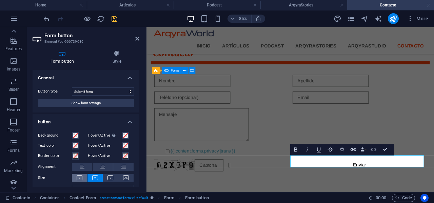
click at [77, 180] on icon at bounding box center [80, 177] width 6 height 5
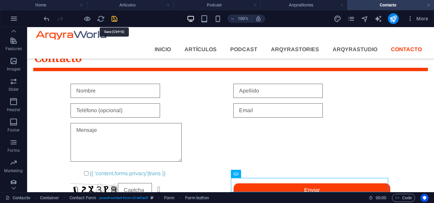
click at [112, 21] on icon "save" at bounding box center [115, 19] width 8 height 8
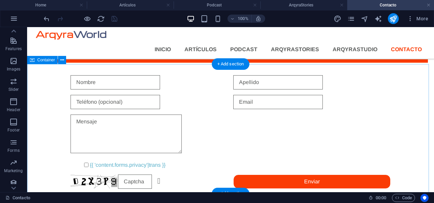
scroll to position [117, 0]
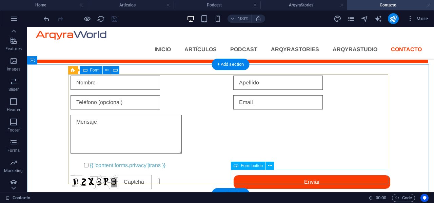
click at [273, 178] on div "Enviar" at bounding box center [311, 182] width 157 height 14
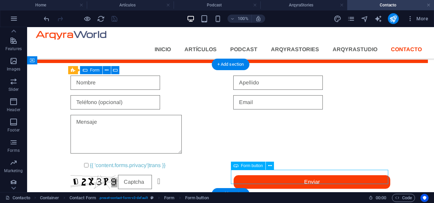
click at [273, 178] on div "Enviar" at bounding box center [311, 182] width 157 height 14
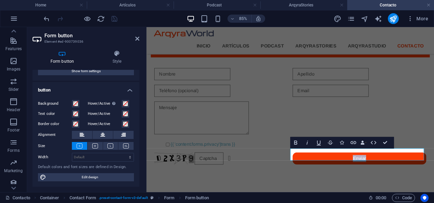
scroll to position [0, 0]
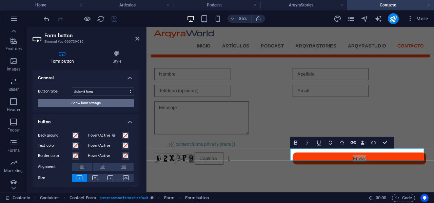
click at [72, 101] on span "Show form settings" at bounding box center [86, 103] width 29 height 8
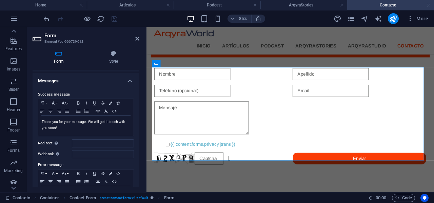
scroll to position [30, 0]
click at [66, 129] on p "Thank you for your message. We will get in touch with you soon!" at bounding box center [86, 125] width 89 height 12
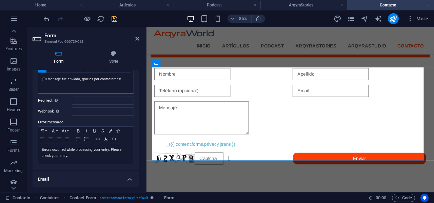
scroll to position [73, 0]
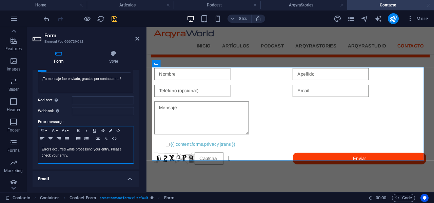
click at [72, 155] on p "Errors occurred while processing your entry. Please check your entry." at bounding box center [86, 153] width 89 height 12
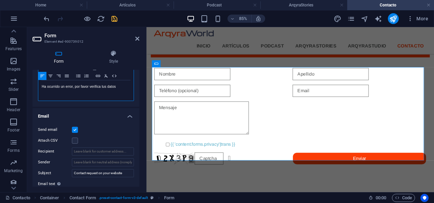
scroll to position [136, 0]
click at [84, 151] on input "Recipient" at bounding box center [103, 151] width 62 height 8
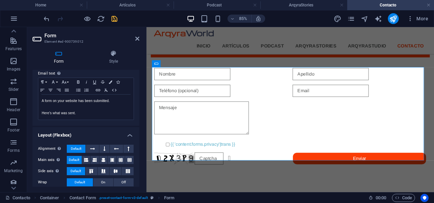
scroll to position [262, 0]
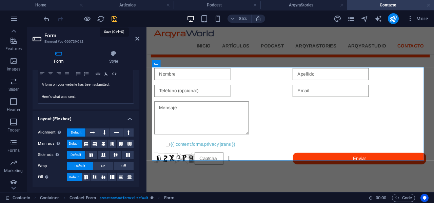
type input "[EMAIL_ADDRESS][DOMAIN_NAME]"
click at [114, 18] on icon "save" at bounding box center [115, 19] width 8 height 8
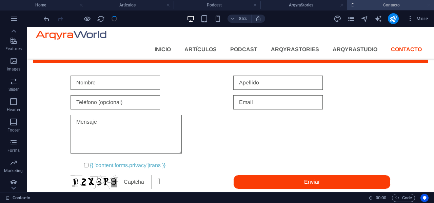
scroll to position [117, 0]
click at [393, 18] on icon "publish" at bounding box center [394, 19] width 8 height 8
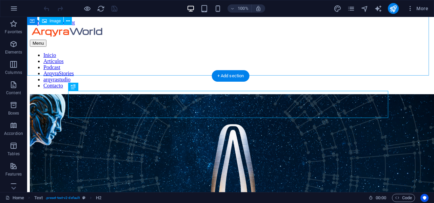
scroll to position [109, 0]
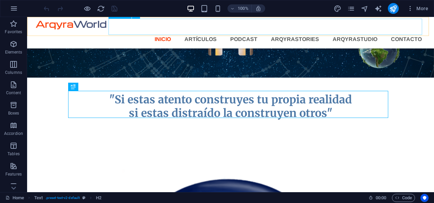
click at [204, 31] on nav "Inicio Artículos Podcast ArqyraStories arqyrastudio Contacto" at bounding box center [231, 39] width 394 height 16
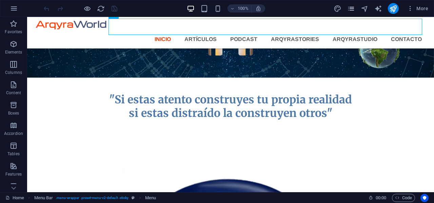
click at [350, 9] on icon "pages" at bounding box center [352, 9] width 8 height 8
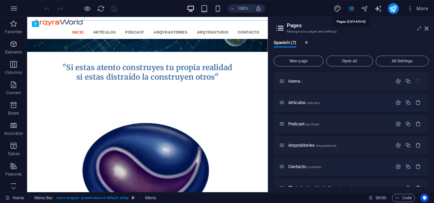
scroll to position [121, 0]
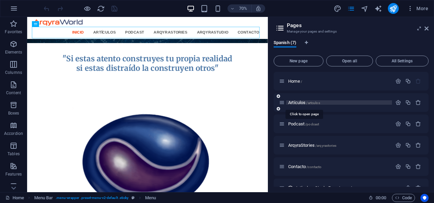
click at [307, 104] on span "/artculos" at bounding box center [313, 103] width 14 height 4
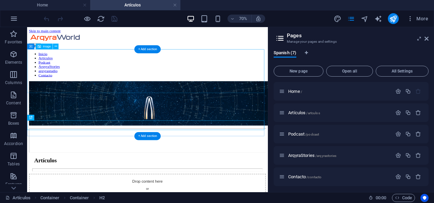
scroll to position [0, 0]
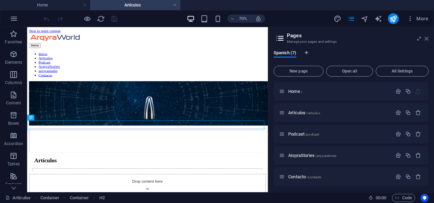
click at [427, 41] on icon at bounding box center [427, 38] width 4 height 5
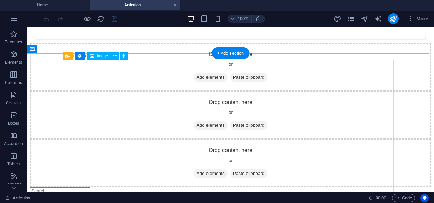
scroll to position [170, 0]
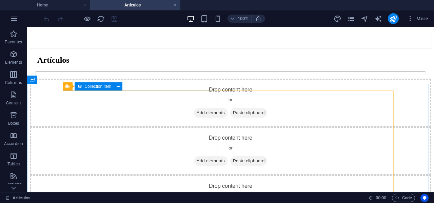
click at [86, 87] on span "Collection item" at bounding box center [98, 87] width 27 height 4
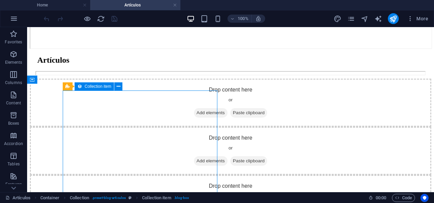
click at [86, 87] on span "Collection item" at bounding box center [98, 87] width 27 height 4
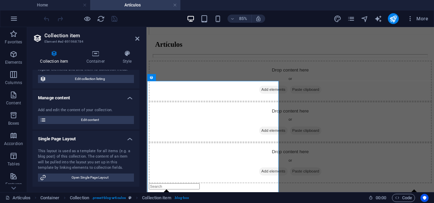
scroll to position [0, 0]
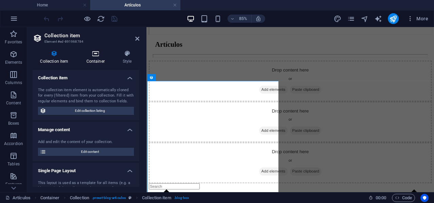
click at [96, 55] on icon at bounding box center [96, 53] width 34 height 7
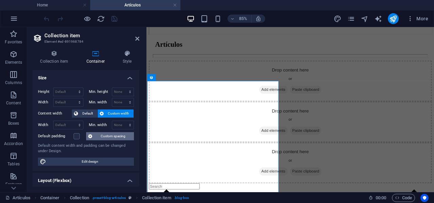
click at [98, 134] on span "Custom spacing" at bounding box center [113, 136] width 38 height 8
click at [137, 38] on icon at bounding box center [137, 38] width 4 height 5
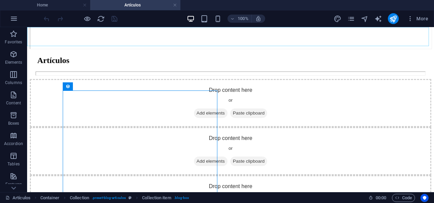
scroll to position [170, 0]
click at [13, 18] on icon "button" at bounding box center [14, 19] width 8 height 8
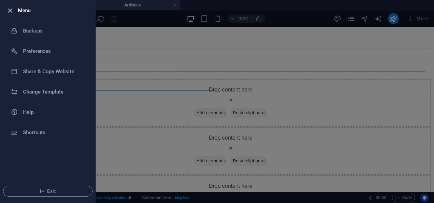
click at [9, 11] on icon "button" at bounding box center [10, 11] width 8 height 8
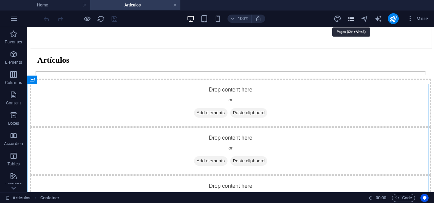
click at [355, 19] on icon "pages" at bounding box center [352, 19] width 8 height 8
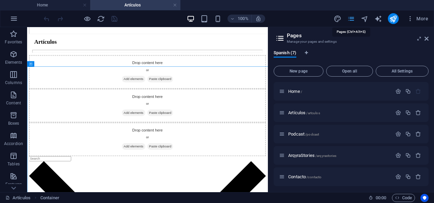
scroll to position [170, 0]
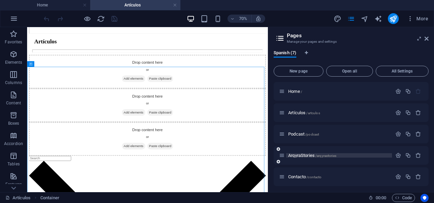
click at [305, 156] on span "ArqyraStories /arqyrastories" at bounding box center [312, 155] width 48 height 5
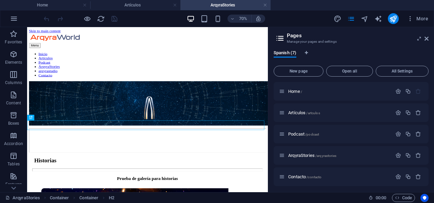
scroll to position [0, 0]
click at [429, 39] on aside "Pages Manage your pages and settings Spanish (7) New page Open all All Settings…" at bounding box center [351, 109] width 166 height 165
click at [427, 39] on icon at bounding box center [427, 38] width 4 height 5
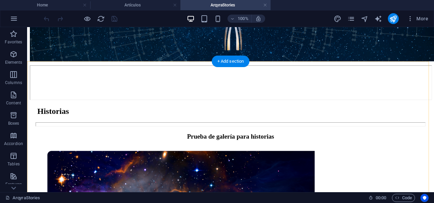
scroll to position [116, 0]
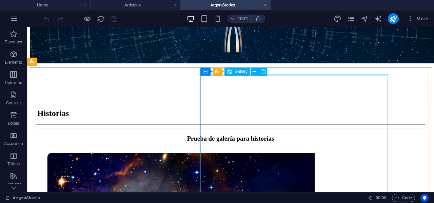
click at [240, 73] on span "Gallery" at bounding box center [241, 72] width 13 height 4
select select "3"
select select "px"
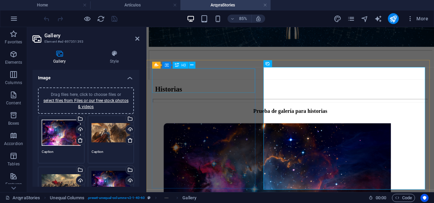
scroll to position [116, 0]
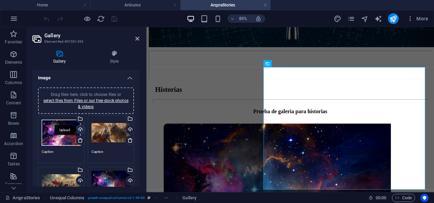
click at [80, 130] on div "Upload" at bounding box center [80, 130] width 10 height 10
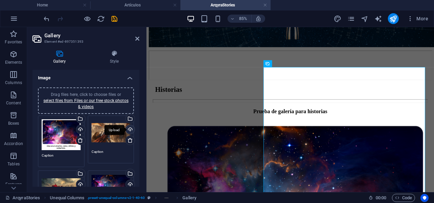
click at [129, 130] on div "Upload" at bounding box center [130, 130] width 10 height 10
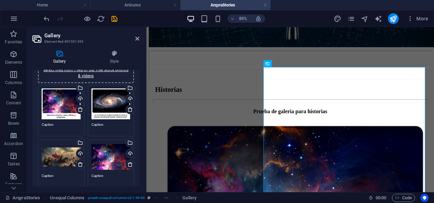
scroll to position [31, 0]
click at [79, 152] on div "Upload" at bounding box center [80, 154] width 10 height 10
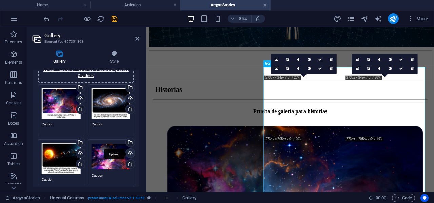
click at [130, 153] on div "Upload" at bounding box center [130, 154] width 10 height 10
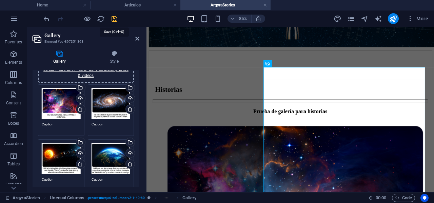
click at [113, 20] on icon "save" at bounding box center [115, 19] width 8 height 8
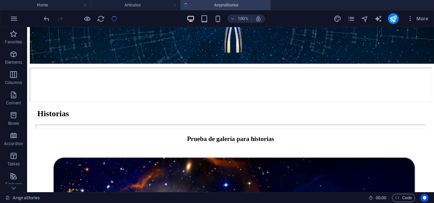
scroll to position [116, 0]
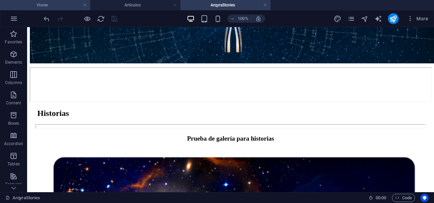
click at [40, 6] on h4 "Home" at bounding box center [45, 4] width 90 height 7
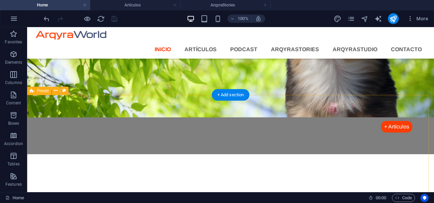
scroll to position [677, 0]
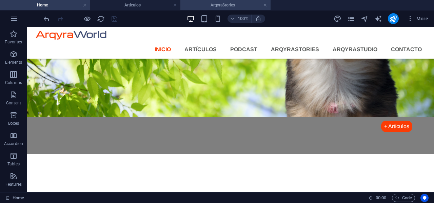
click at [213, 6] on h4 "ArqyraStories" at bounding box center [226, 4] width 90 height 7
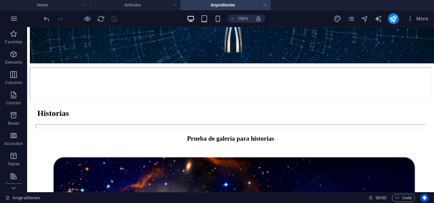
scroll to position [0, 0]
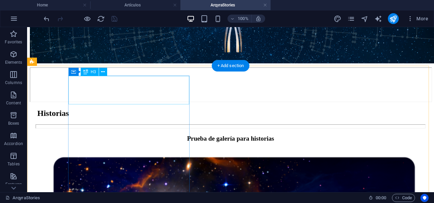
click at [119, 135] on div "Prueba de galería para historias" at bounding box center [231, 138] width 402 height 7
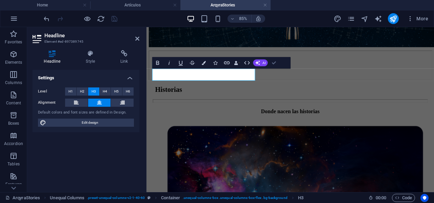
scroll to position [116, 0]
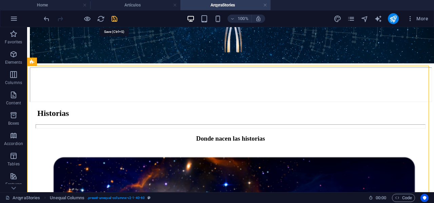
click at [114, 18] on icon "save" at bounding box center [115, 19] width 8 height 8
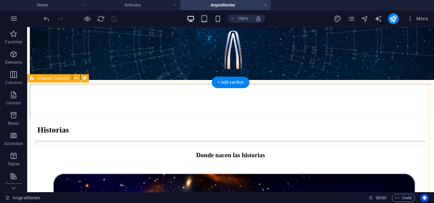
scroll to position [99, 0]
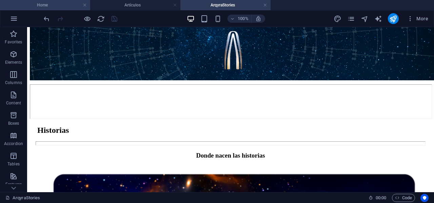
click at [57, 5] on h4 "Home" at bounding box center [45, 4] width 90 height 7
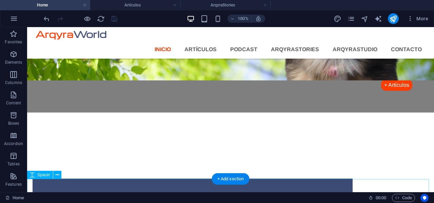
scroll to position [719, 0]
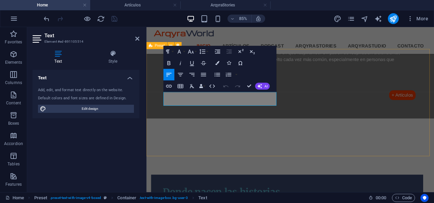
scroll to position [731, 0]
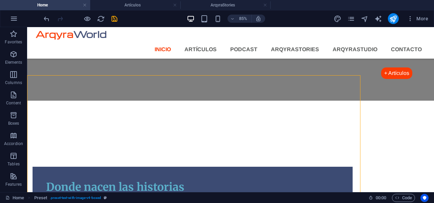
scroll to position [719, 0]
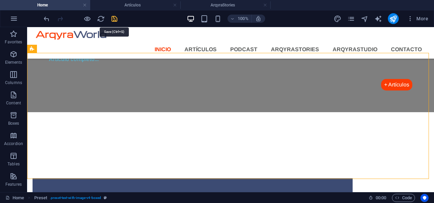
click at [117, 19] on icon "save" at bounding box center [115, 19] width 8 height 8
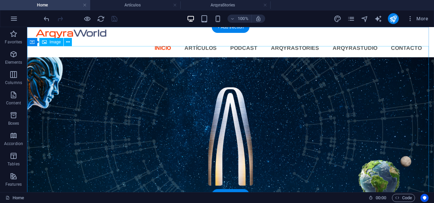
scroll to position [0, 0]
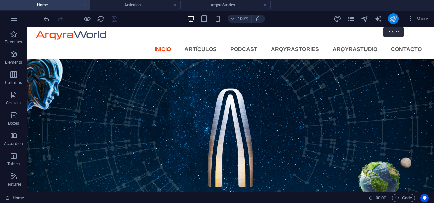
click at [395, 19] on icon "publish" at bounding box center [394, 19] width 8 height 8
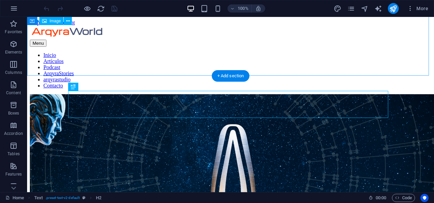
scroll to position [109, 0]
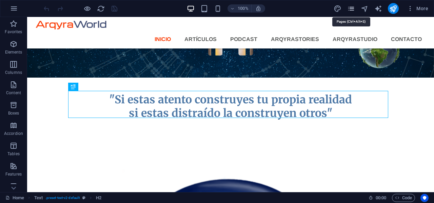
click at [351, 8] on icon "pages" at bounding box center [352, 9] width 8 height 8
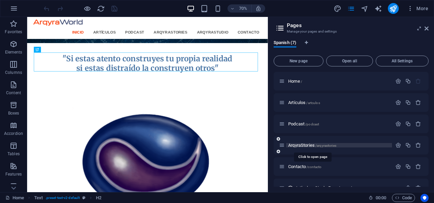
click at [303, 144] on span "ArqyraStories /arqyrastories" at bounding box center [312, 145] width 48 height 5
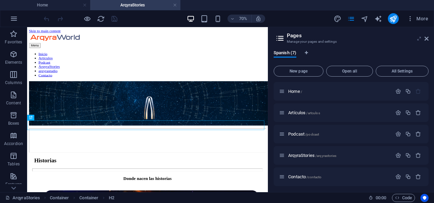
scroll to position [0, 0]
click at [428, 39] on icon at bounding box center [427, 38] width 4 height 5
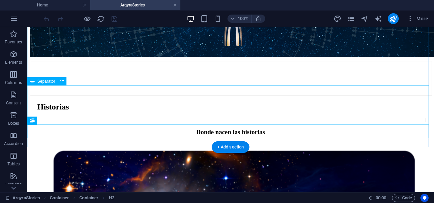
scroll to position [136, 0]
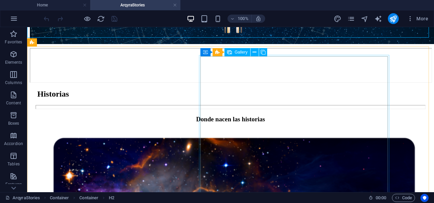
click at [242, 53] on span "Gallery" at bounding box center [241, 52] width 13 height 4
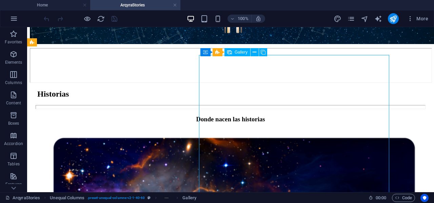
click at [242, 53] on span "Gallery" at bounding box center [241, 52] width 13 height 4
select select "3"
select select "px"
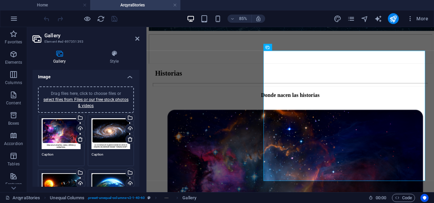
scroll to position [0, 0]
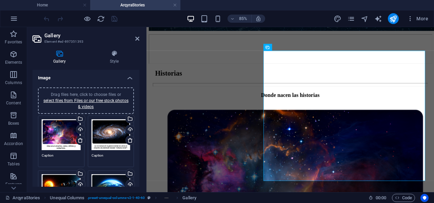
click at [50, 154] on textarea "Caption" at bounding box center [61, 158] width 39 height 10
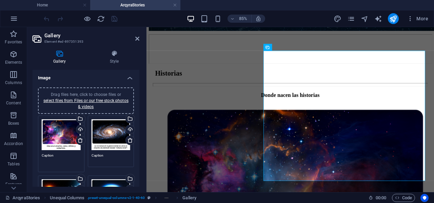
click at [58, 157] on textarea "Caption" at bounding box center [61, 160] width 39 height 15
type textarea "C"
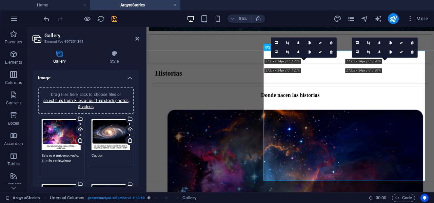
type textarea "Este es el universo, vasto, infinito y misterioso"
click at [106, 154] on textarea "Caption" at bounding box center [111, 158] width 39 height 10
type textarea "C"
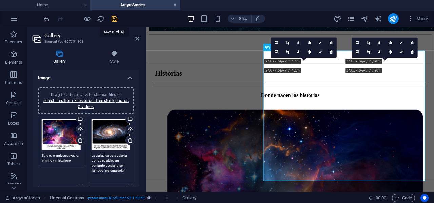
type textarea "La vía láctea es la galaxia donde se ubica un conjunto de planetas llamado "sis…"
click at [112, 18] on icon "save" at bounding box center [115, 19] width 8 height 8
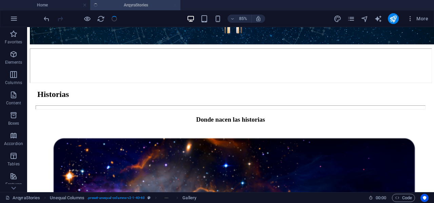
scroll to position [136, 0]
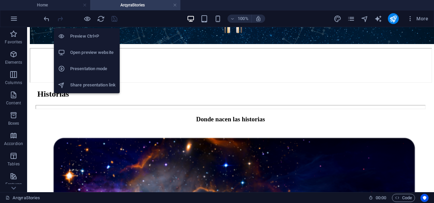
click at [82, 54] on h6 "Open preview website" at bounding box center [92, 53] width 45 height 8
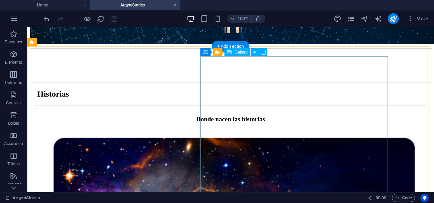
scroll to position [170, 0]
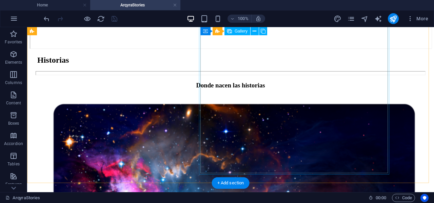
click li
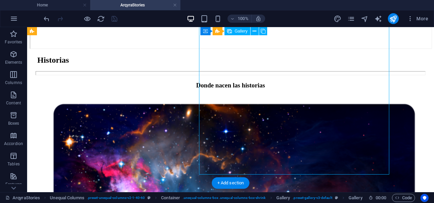
click li
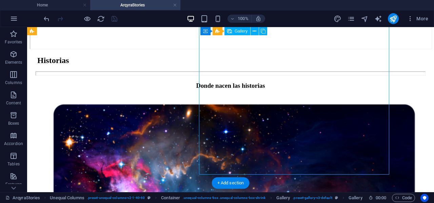
select select "3"
select select "px"
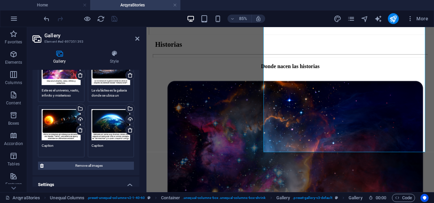
scroll to position [68, 0]
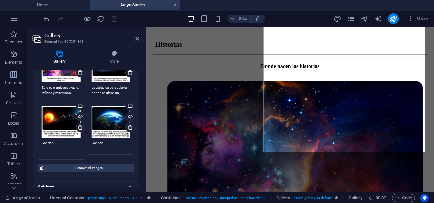
click at [74, 143] on textarea "Caption" at bounding box center [61, 147] width 39 height 15
type textarea "C"
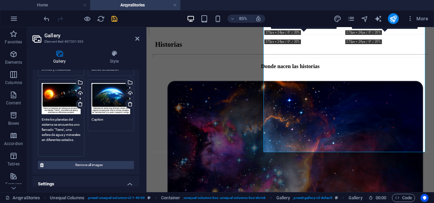
scroll to position [92, 0]
type textarea "Entre los planetas del sistema se encuentra uno llamado "Tierra", una esfera de…"
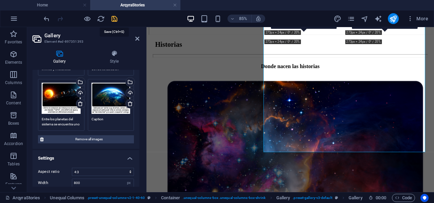
click at [115, 19] on icon "save" at bounding box center [115, 19] width 8 height 8
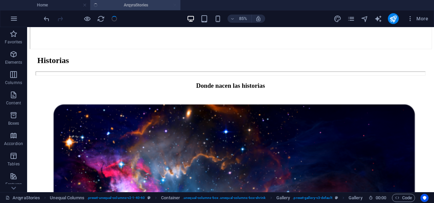
scroll to position [170, 0]
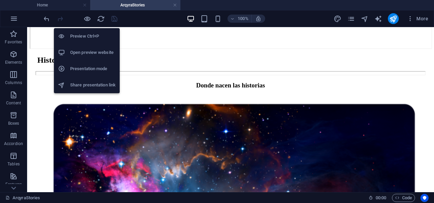
click at [85, 53] on h6 "Open preview website" at bounding box center [92, 53] width 45 height 8
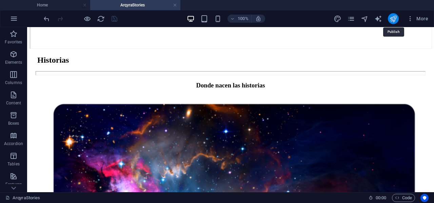
click at [394, 17] on icon "publish" at bounding box center [394, 19] width 8 height 8
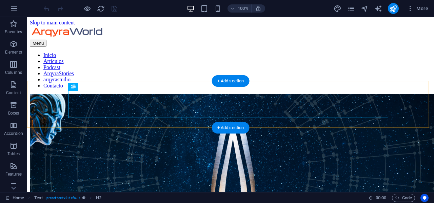
scroll to position [109, 0]
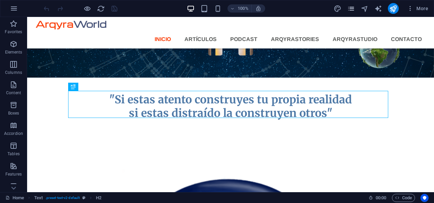
click at [352, 10] on icon "pages" at bounding box center [352, 9] width 8 height 8
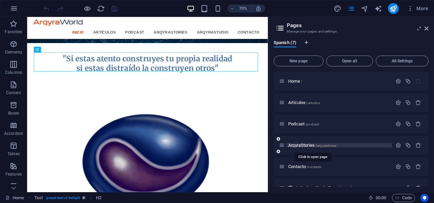
click at [310, 146] on span "ArqyraStories /arqyrastories" at bounding box center [312, 145] width 48 height 5
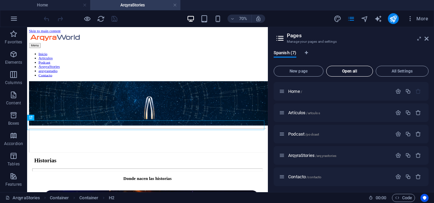
scroll to position [0, 0]
click at [427, 40] on icon at bounding box center [427, 38] width 4 height 5
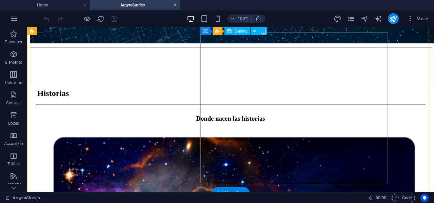
scroll to position [136, 0]
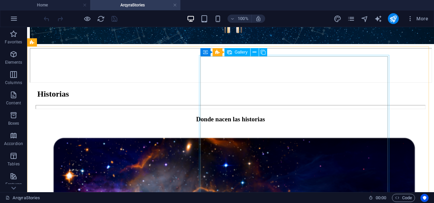
click at [244, 53] on span "Gallery" at bounding box center [241, 52] width 13 height 4
select select "3"
select select "px"
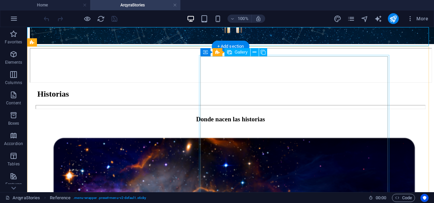
click li
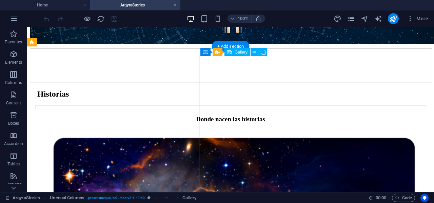
click li
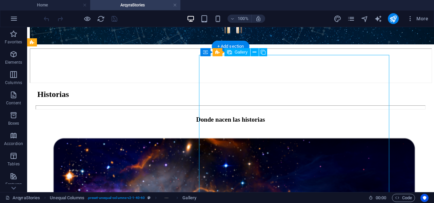
select select "3"
select select "px"
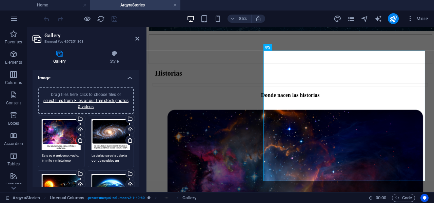
click at [74, 162] on textarea "Este es el universo, vasto, infinito y misterioso" at bounding box center [61, 158] width 39 height 10
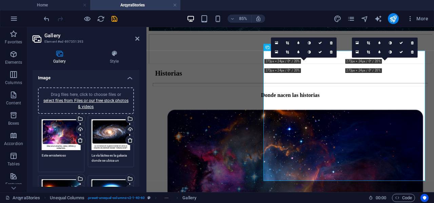
click at [77, 157] on textarea "Este emisterioso" at bounding box center [61, 160] width 39 height 15
type textarea "E"
click at [119, 159] on textarea "La vía láctea es la galaxia donde se ubica un conjunto de planetas llamado "sis…" at bounding box center [111, 158] width 39 height 10
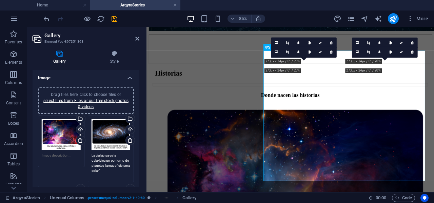
click at [116, 168] on textarea "La vía láctea es la galaxbica un conjunto de planetas llamado "sistema solar"" at bounding box center [111, 165] width 39 height 25
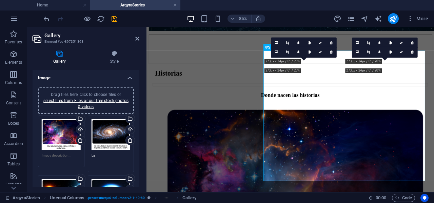
type textarea "L"
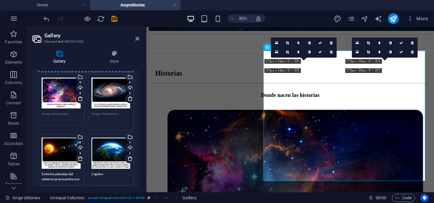
scroll to position [68, 0]
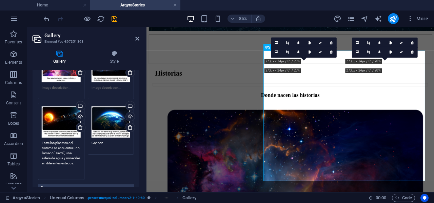
click at [75, 153] on textarea "Entre los planetas del sistema se encuentra uno llamado "Tierra", una esfera de…" at bounding box center [61, 158] width 39 height 36
click at [64, 169] on textarea "Entre los planetas del sistema se encuentra uno llamado "Tierra", una esfera de…" at bounding box center [61, 158] width 39 height 36
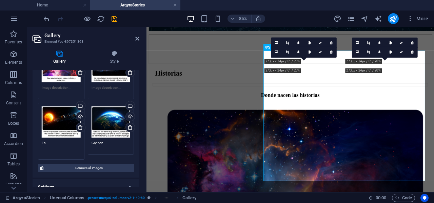
type textarea "E"
click at [111, 140] on textarea "Caption" at bounding box center [111, 145] width 39 height 10
type textarea "C"
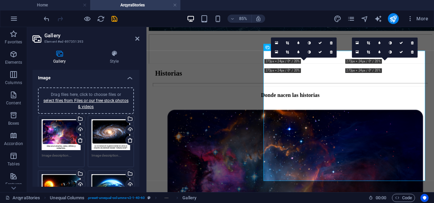
scroll to position [34, 0]
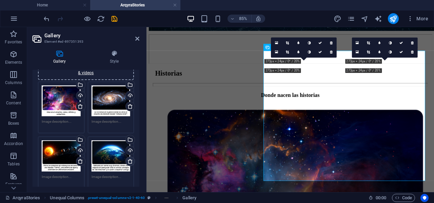
click at [128, 162] on icon at bounding box center [130, 161] width 5 height 5
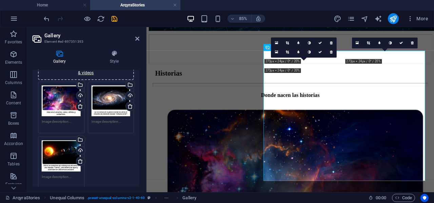
scroll to position [0, 0]
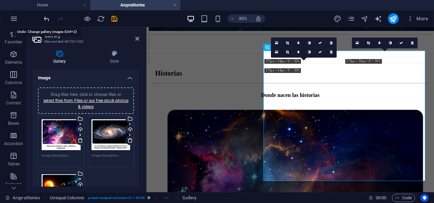
click at [49, 21] on icon "undo" at bounding box center [47, 19] width 8 height 8
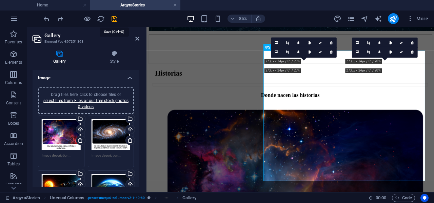
click at [112, 19] on icon "save" at bounding box center [115, 19] width 8 height 8
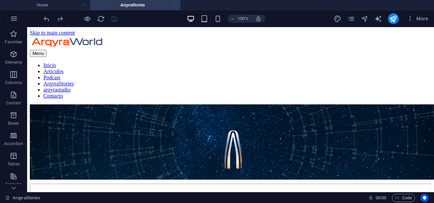
click at [173, 6] on link at bounding box center [175, 5] width 4 height 6
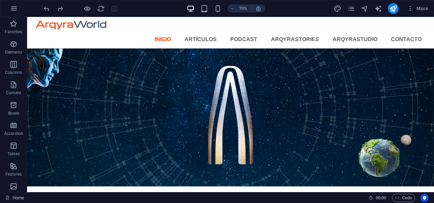
scroll to position [121, 0]
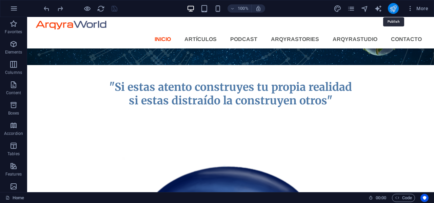
click at [394, 8] on icon "publish" at bounding box center [394, 9] width 8 height 8
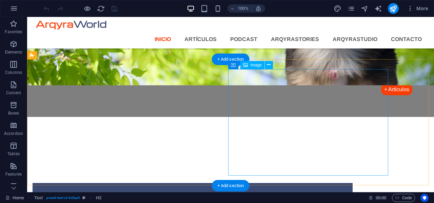
scroll to position [721, 0]
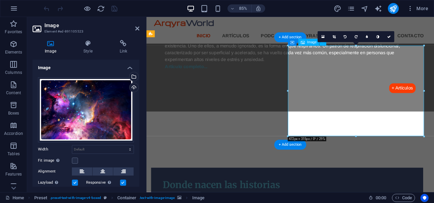
scroll to position [732, 0]
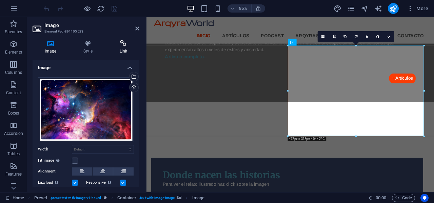
click at [124, 43] on icon at bounding box center [124, 43] width 32 height 7
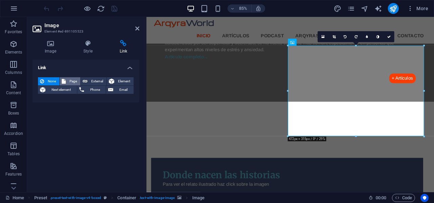
click at [72, 80] on span "Page" at bounding box center [73, 81] width 11 height 8
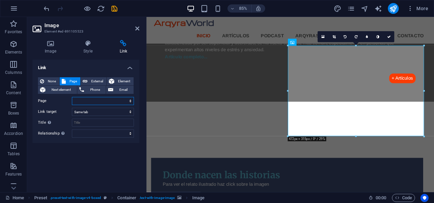
click at [130, 101] on select "Home Artículos Podcast ArqyraStories Contacto" at bounding box center [103, 101] width 62 height 8
select select "3"
click at [72, 97] on select "Home Artículos Podcast ArqyraStories Contacto" at bounding box center [103, 101] width 62 height 8
click at [113, 9] on icon "save" at bounding box center [115, 9] width 8 height 8
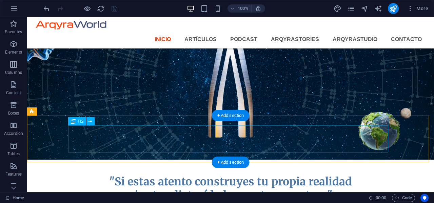
scroll to position [0, 0]
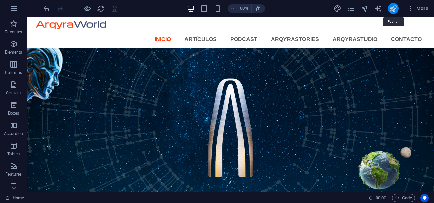
click at [393, 8] on icon "publish" at bounding box center [394, 9] width 8 height 8
